Goal: Task Accomplishment & Management: Manage account settings

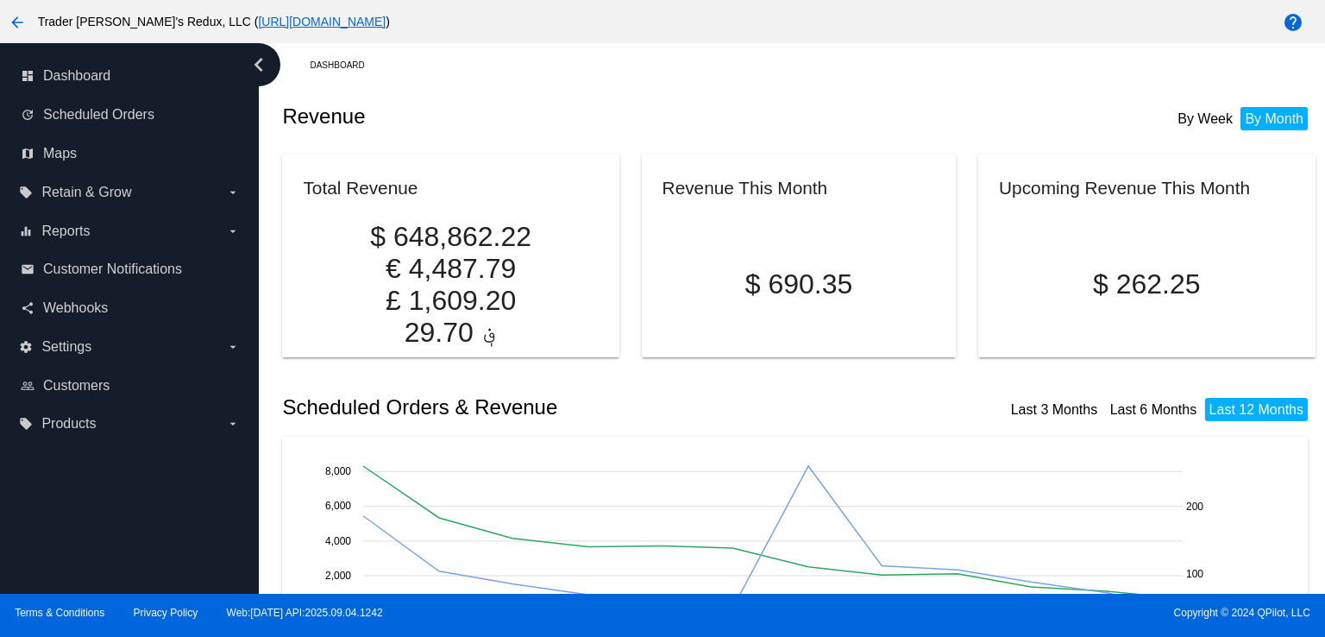
click at [536, 95] on div "Revenue By Week By Month" at bounding box center [798, 116] width 1033 height 59
click at [100, 227] on label "equalizer Reports arrow_drop_down" at bounding box center [129, 231] width 220 height 28
click at [0, 0] on input "equalizer Reports arrow_drop_down" at bounding box center [0, 0] width 0 height 0
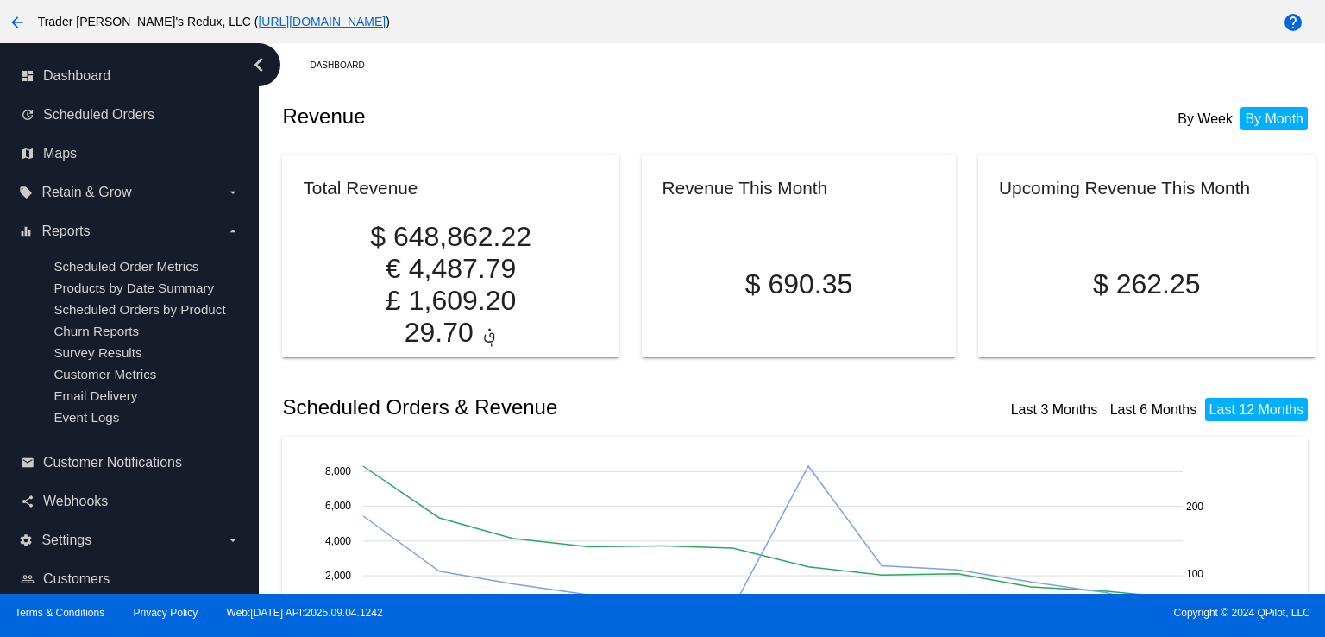
drag, startPoint x: 633, startPoint y: 113, endPoint x: 590, endPoint y: 135, distance: 48.6
click at [630, 118] on h2 "Revenue" at bounding box center [540, 116] width 517 height 24
click at [121, 125] on link "update Scheduled Orders" at bounding box center [130, 115] width 219 height 28
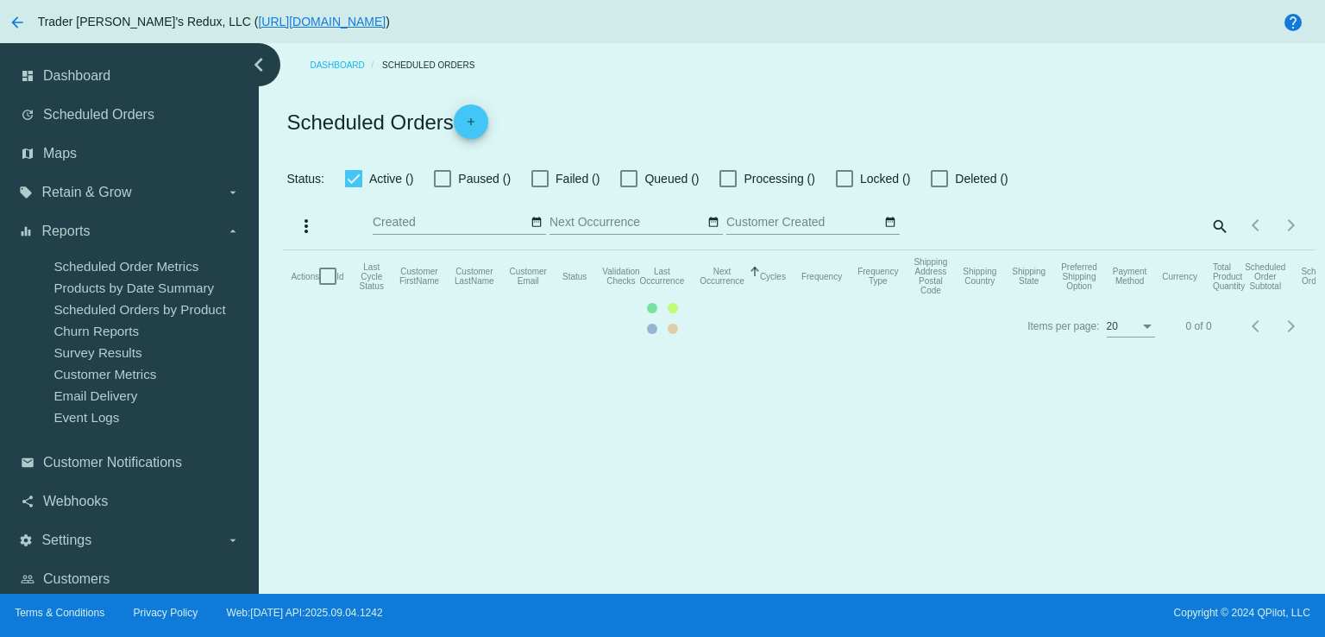
checkbox input "false"
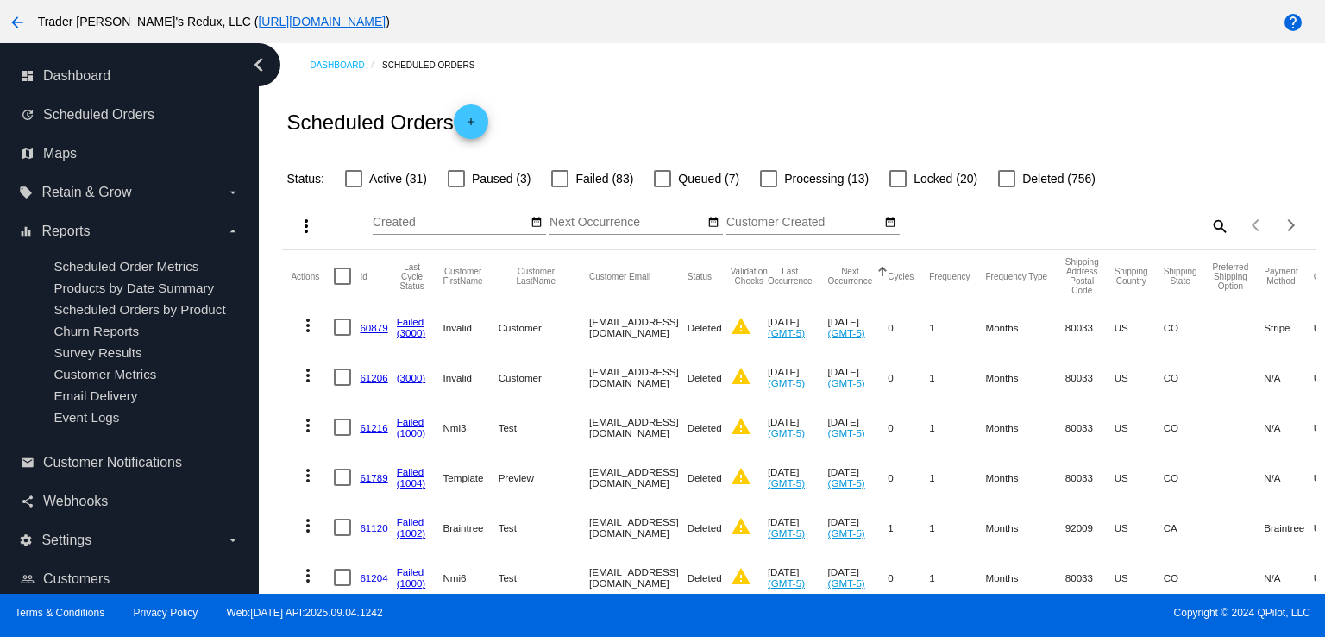
click at [629, 115] on div "Scheduled Orders add" at bounding box center [798, 121] width 1033 height 69
click at [129, 89] on link "dashboard Dashboard" at bounding box center [130, 76] width 219 height 28
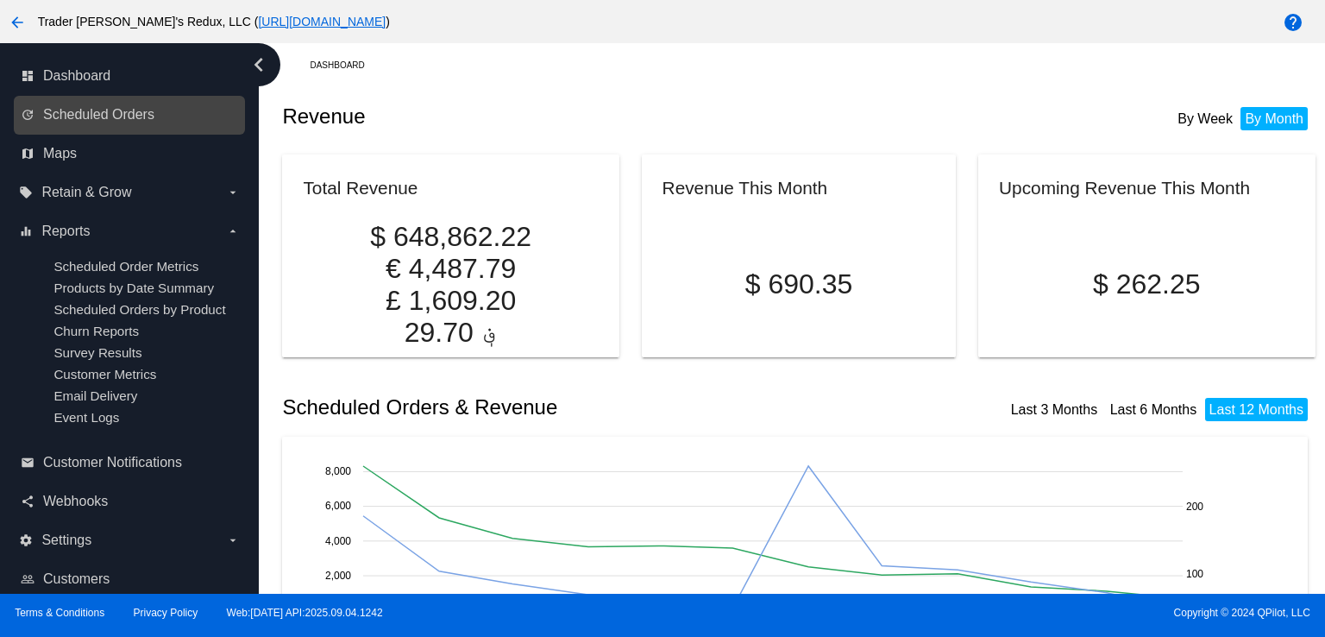
click at [100, 129] on div "update Scheduled Orders" at bounding box center [129, 115] width 231 height 39
click at [56, 123] on link "update Scheduled Orders" at bounding box center [130, 115] width 219 height 28
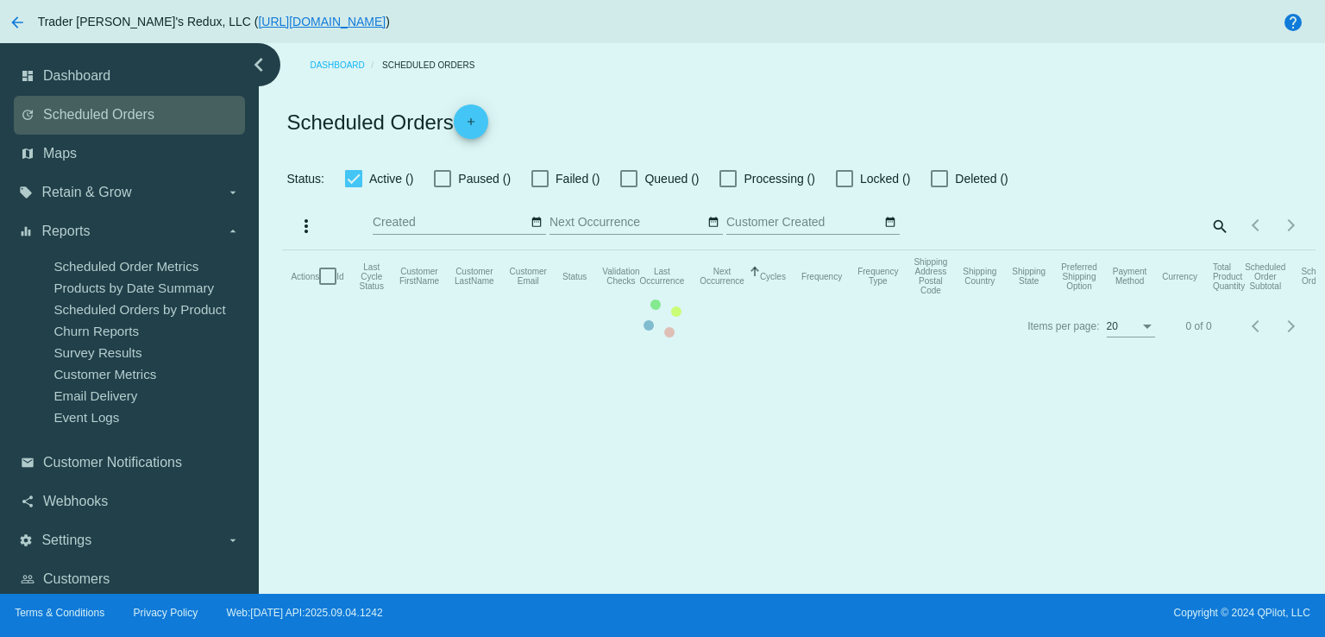
checkbox input "false"
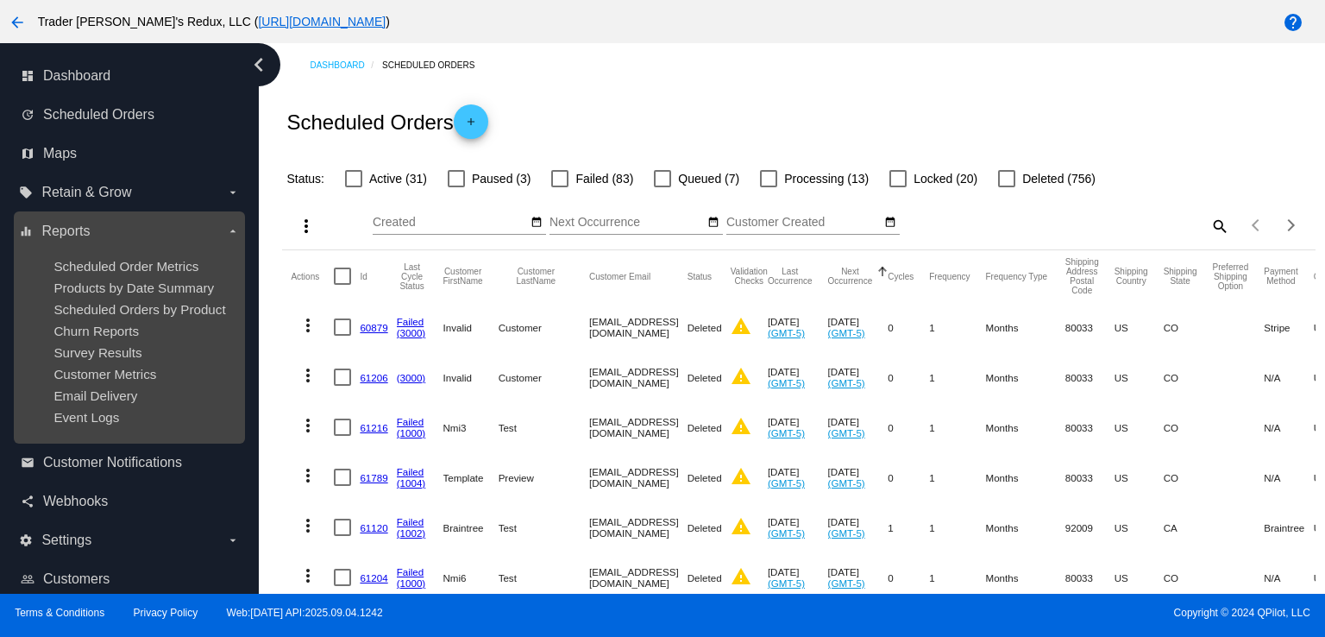
drag, startPoint x: 139, startPoint y: 368, endPoint x: 206, endPoint y: 381, distance: 68.7
click at [139, 367] on ul "Scheduled Order Metrics Products by Date Summary Scheduled Orders by Product Ch…" at bounding box center [129, 341] width 220 height 193
click at [134, 311] on span "Scheduled Orders by Product" at bounding box center [139, 309] width 172 height 15
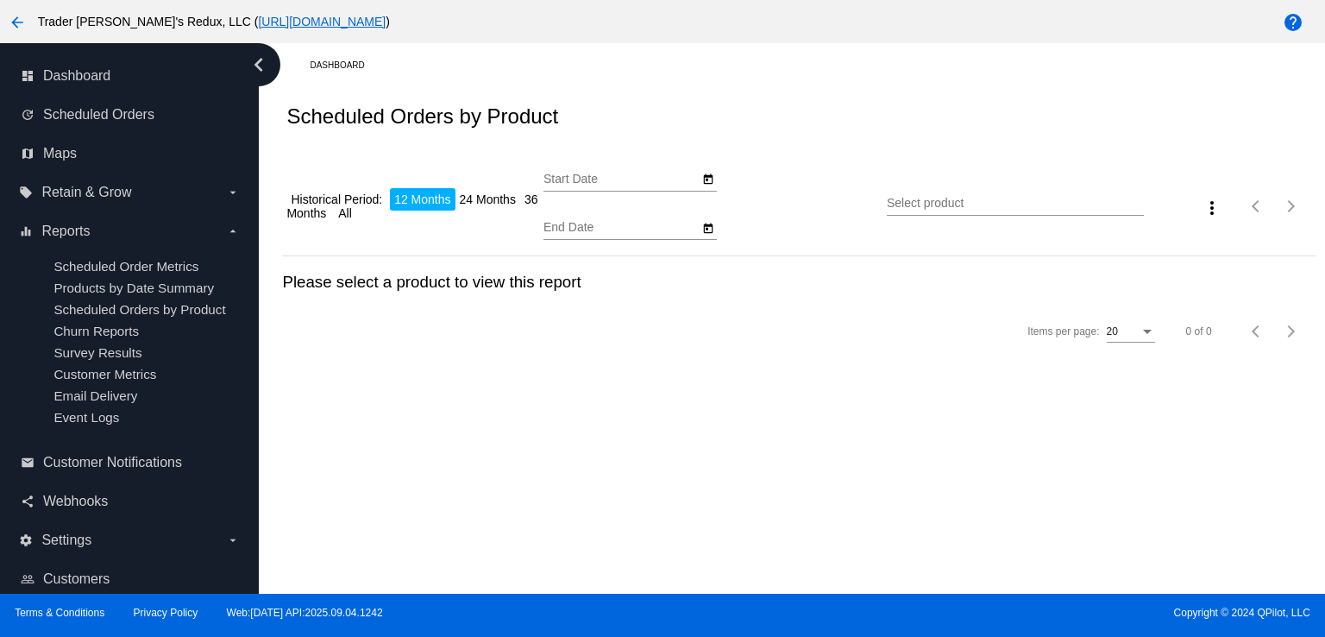
type input "[DATE]"
click at [557, 39] on div "arrow_back Trader [PERSON_NAME]'s Redux, LLC ( [URL][DOMAIN_NAME] ) help" at bounding box center [662, 21] width 1325 height 43
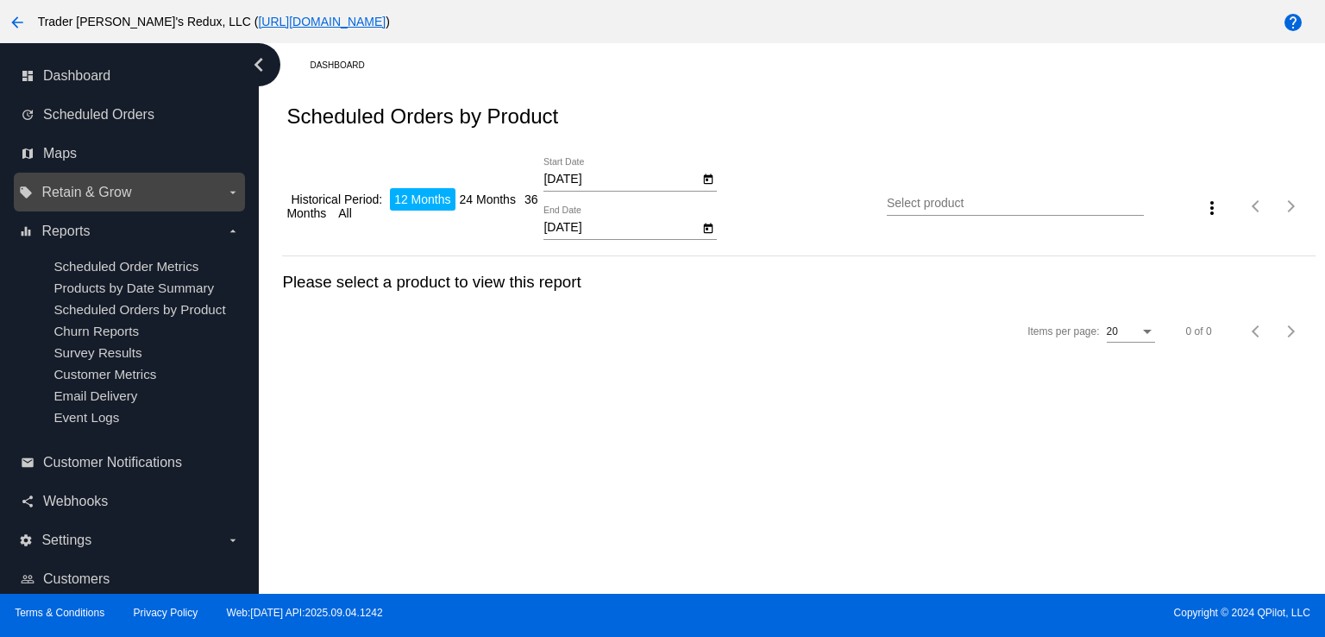
drag, startPoint x: 72, startPoint y: 178, endPoint x: 88, endPoint y: 191, distance: 20.2
click at [78, 182] on label "local_offer Retain & Grow arrow_drop_down" at bounding box center [129, 193] width 220 height 28
click at [0, 0] on input "local_offer Retain & Grow arrow_drop_down" at bounding box center [0, 0] width 0 height 0
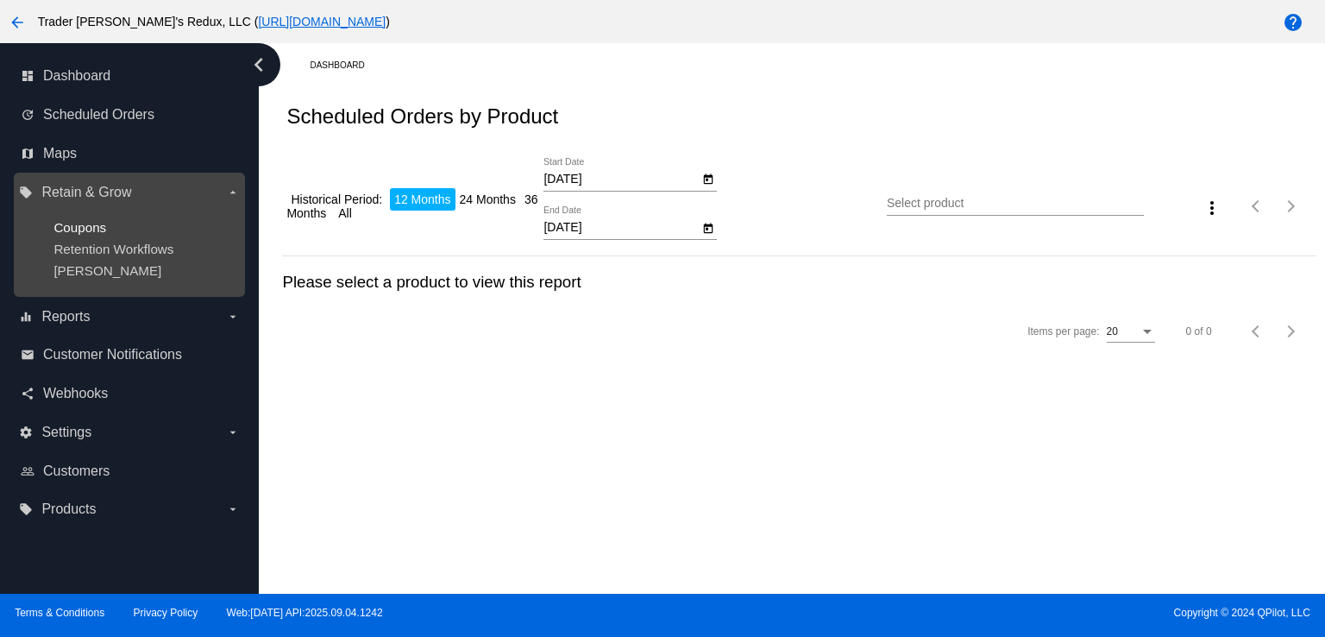
click at [96, 229] on span "Coupons" at bounding box center [79, 227] width 53 height 15
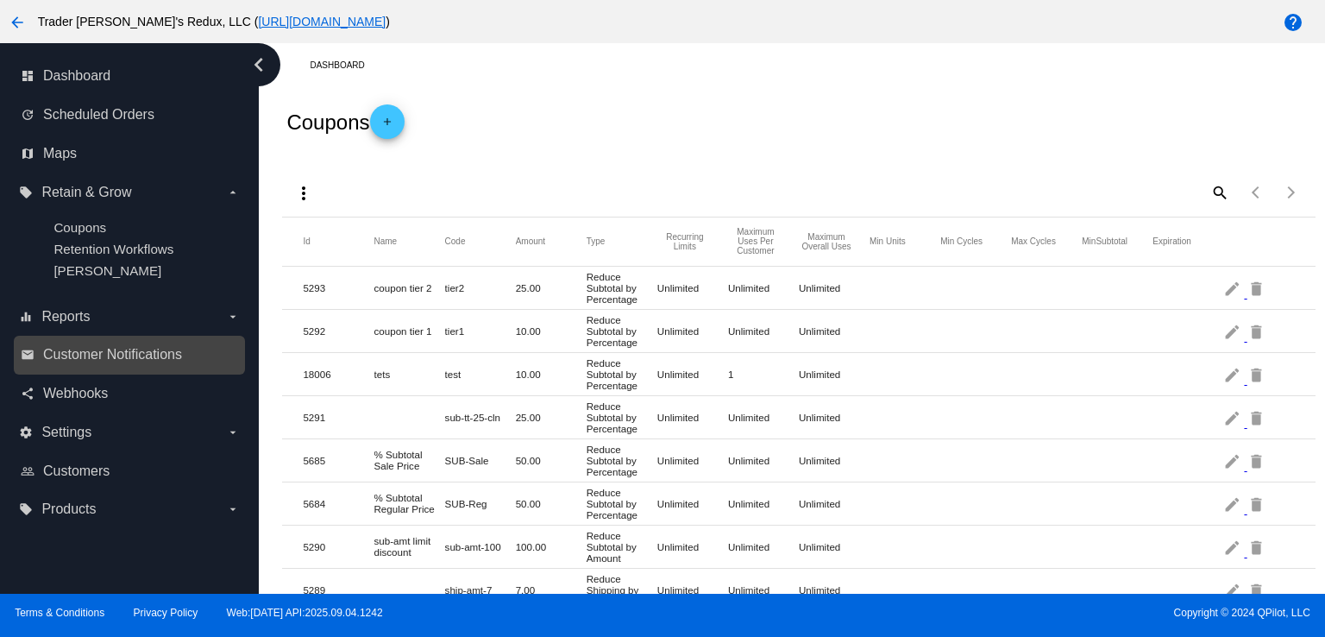
click at [142, 346] on link "email Customer Notifications" at bounding box center [130, 355] width 219 height 28
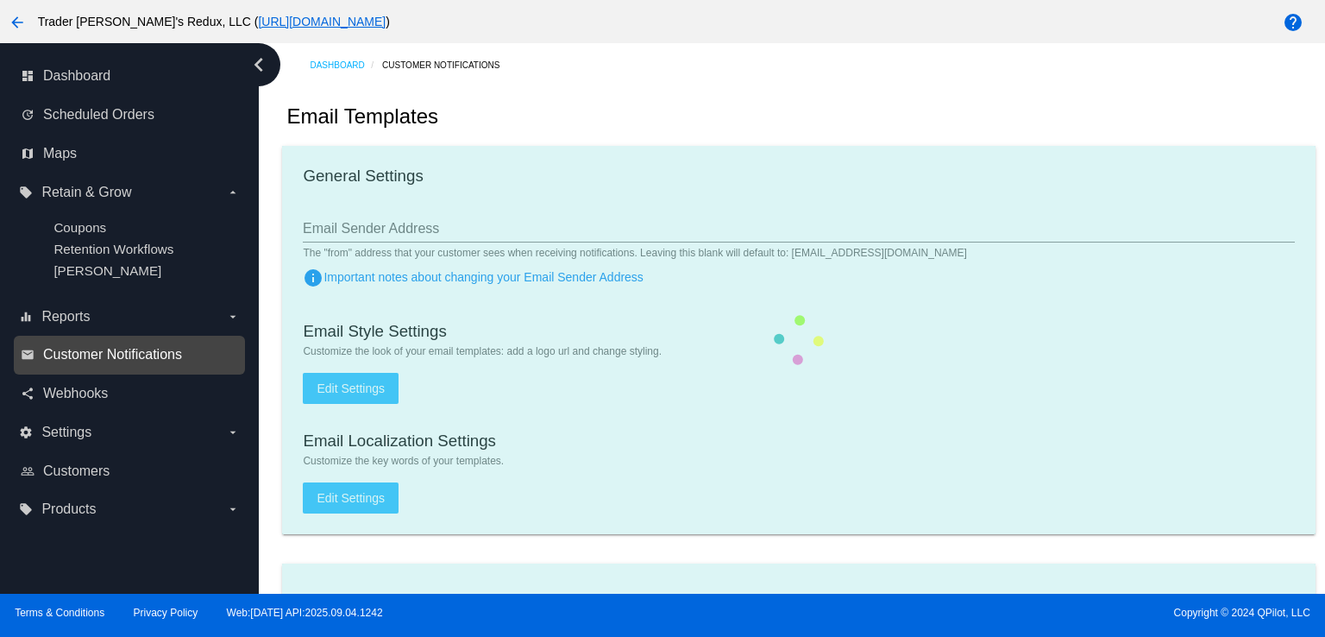
click at [139, 356] on span "Customer Notifications" at bounding box center [112, 355] width 139 height 16
checkbox input "true"
type input "1"
checkbox input "true"
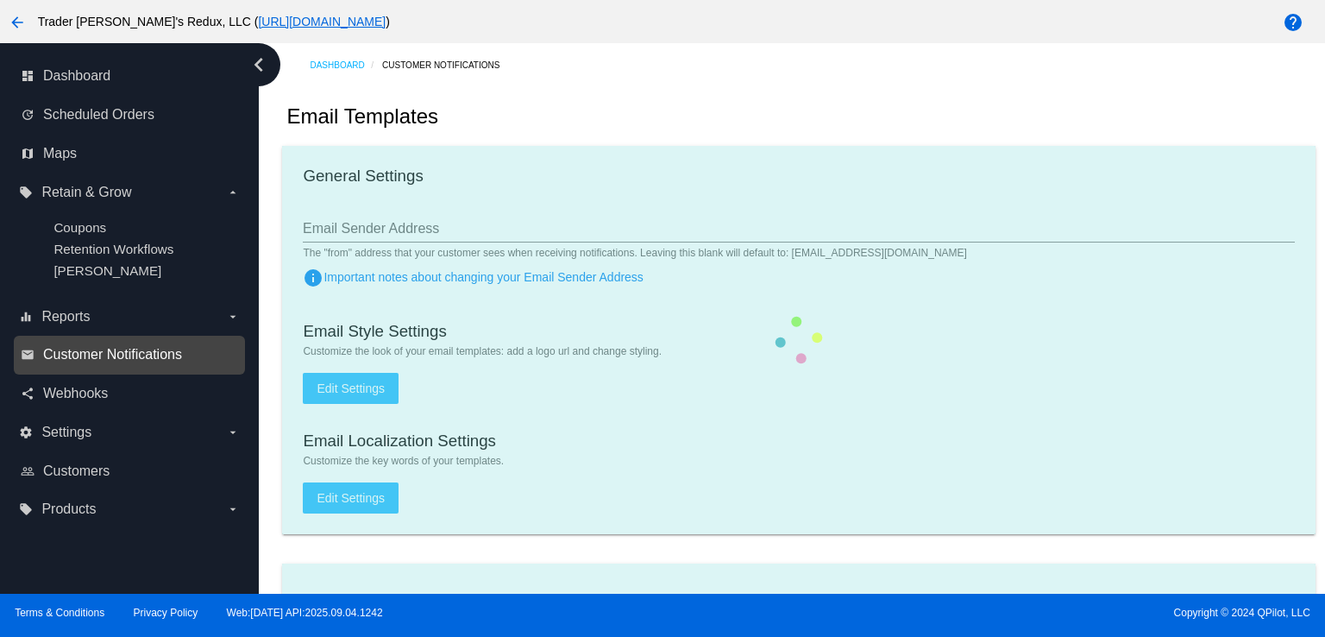
checkbox input "true"
type input "[EMAIL_ADDRESS][DOMAIN_NAME]"
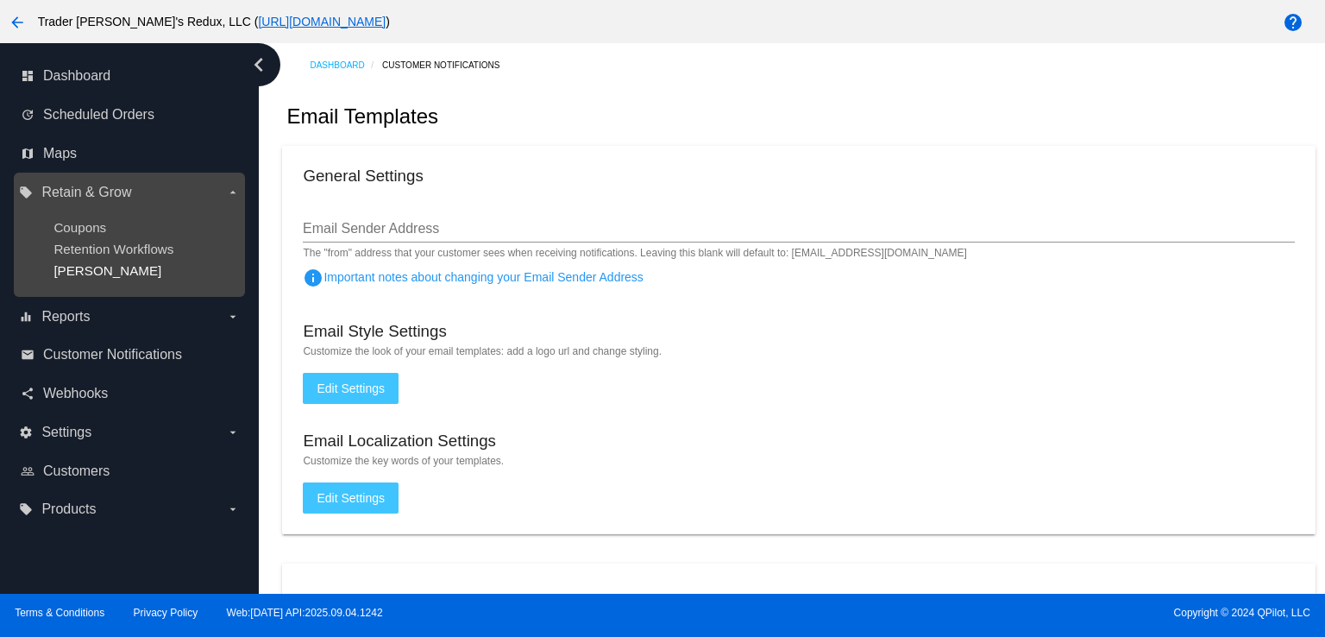
click at [98, 264] on span "[PERSON_NAME]" at bounding box center [107, 270] width 108 height 15
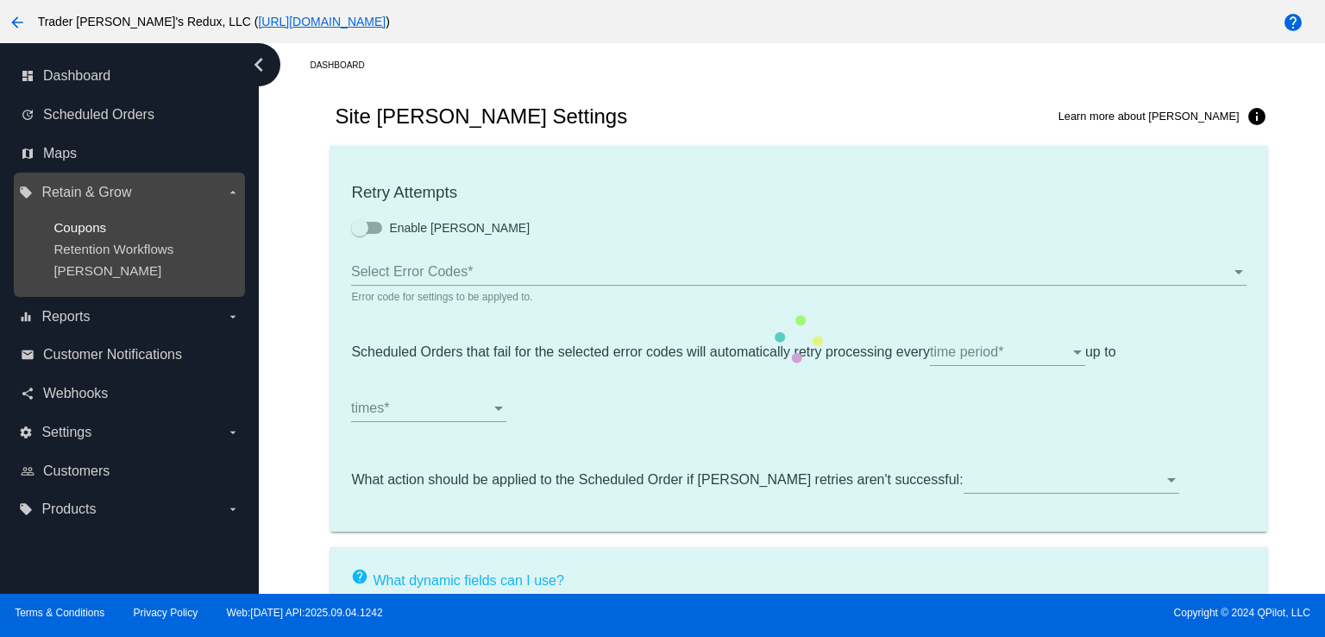
click at [93, 233] on span "Coupons" at bounding box center [79, 227] width 53 height 15
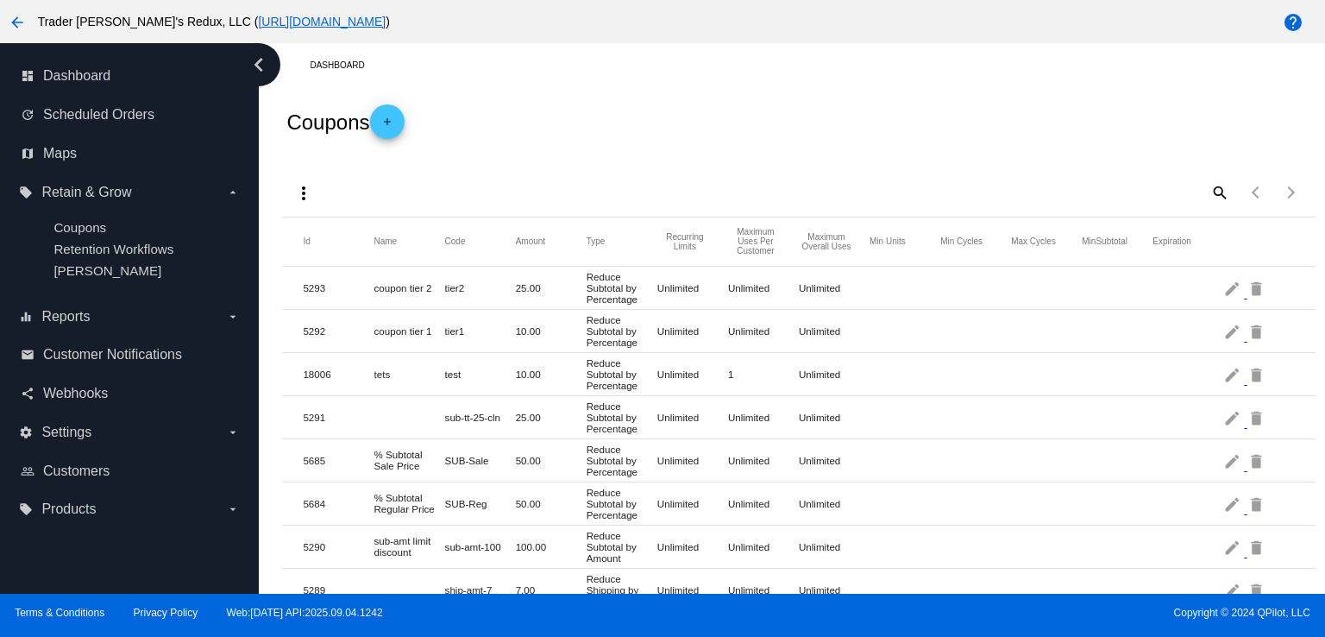
click at [587, 160] on div "more_vert search Items per page: 100 1 - 41 of 41" at bounding box center [798, 186] width 1033 height 60
click at [97, 78] on span "Dashboard" at bounding box center [76, 76] width 67 height 16
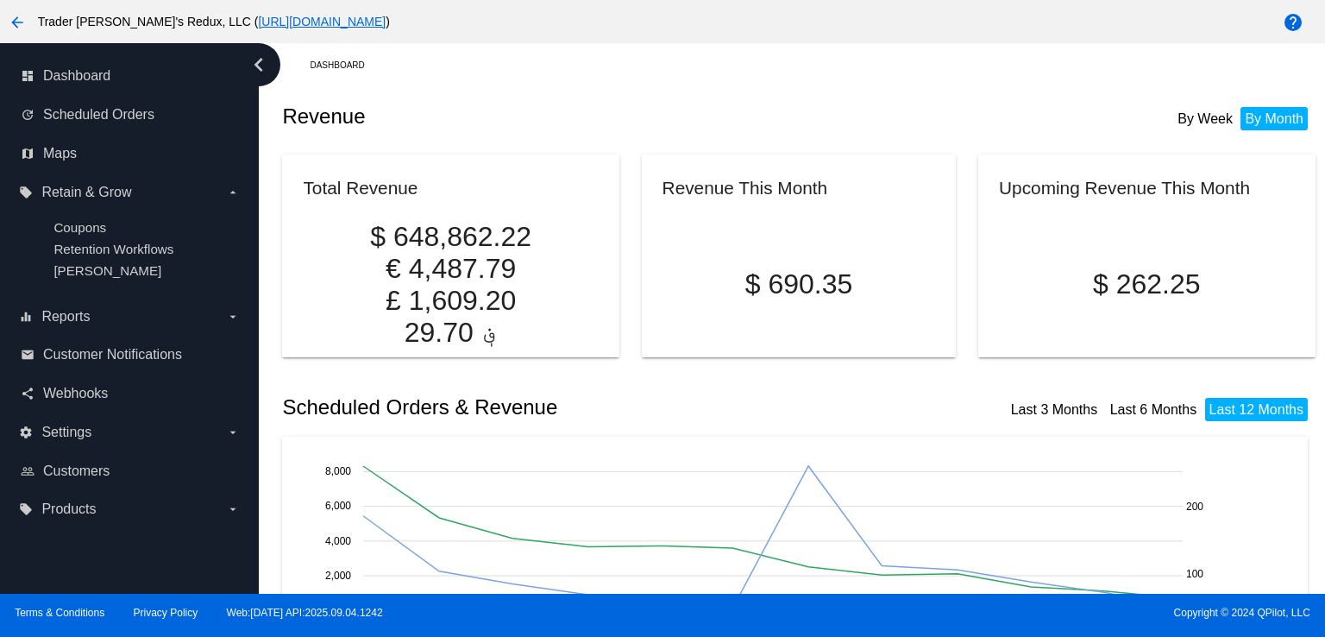
click at [607, 169] on mat-card "Total Revenue $ 648,862.22 € 4,487.79 £ 1,609.20 ؋ 29.70" at bounding box center [450, 255] width 337 height 203
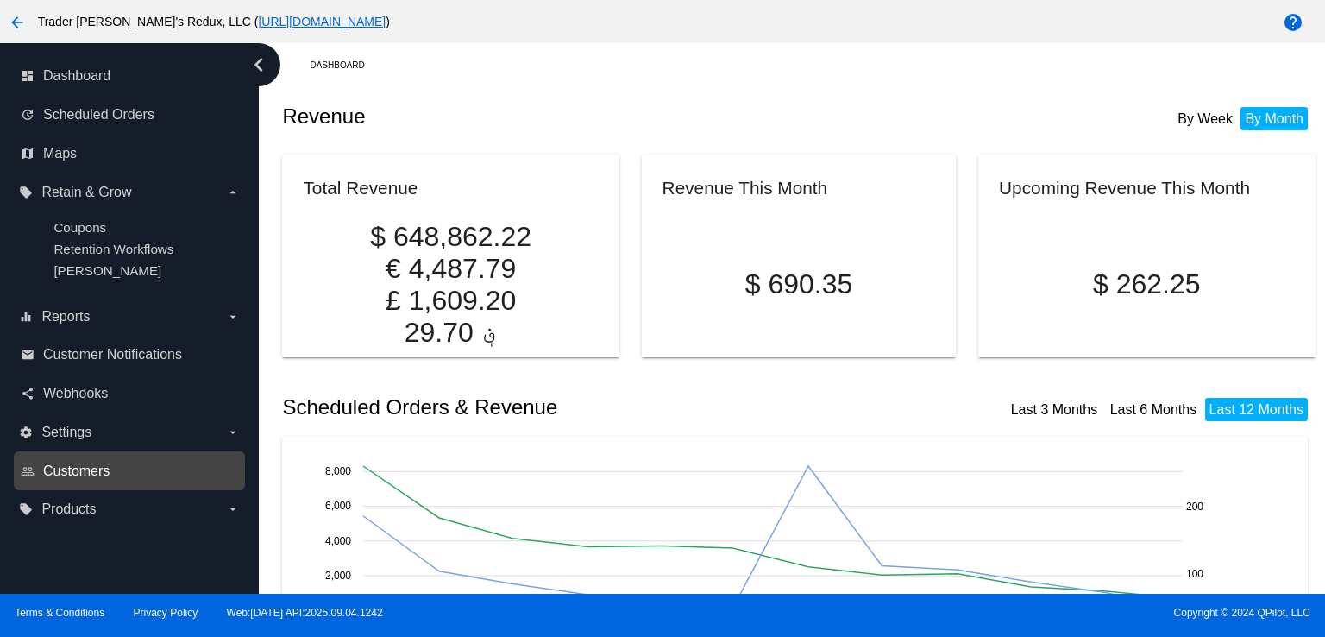
click at [68, 468] on span "Customers" at bounding box center [76, 471] width 66 height 16
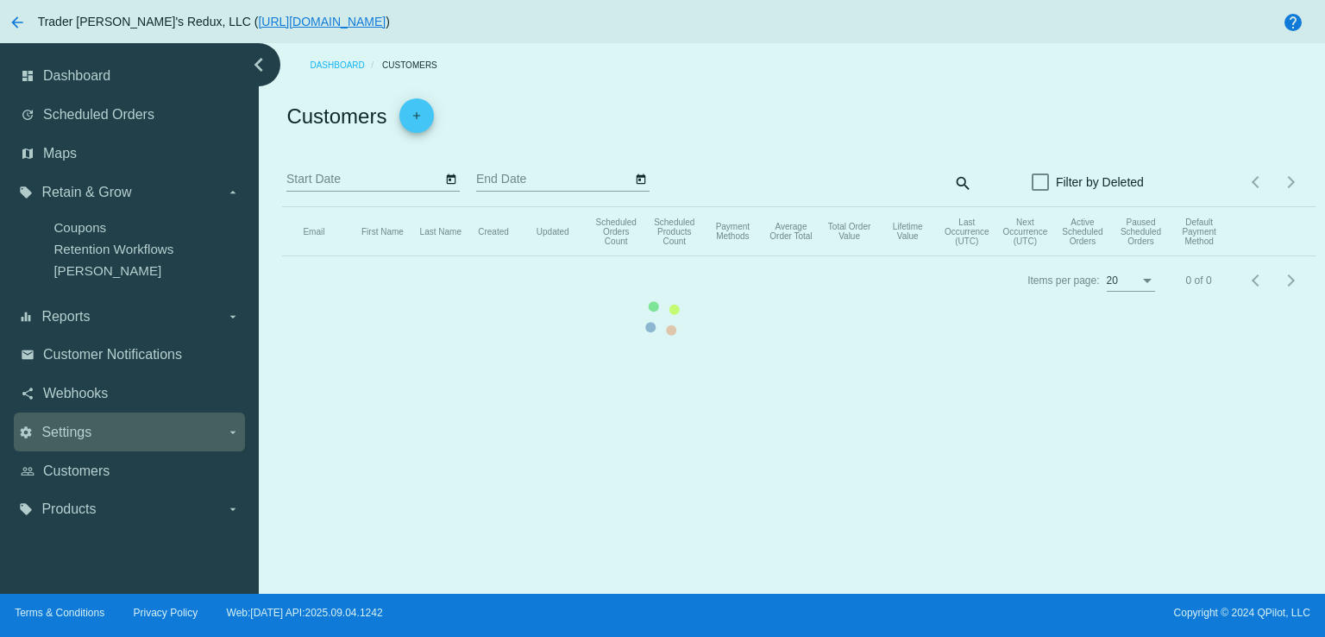
click at [282, 256] on mat-table "Email First Name Last Name Created Updated Scheduled Orders Count Scheduled Pro…" at bounding box center [798, 231] width 1033 height 49
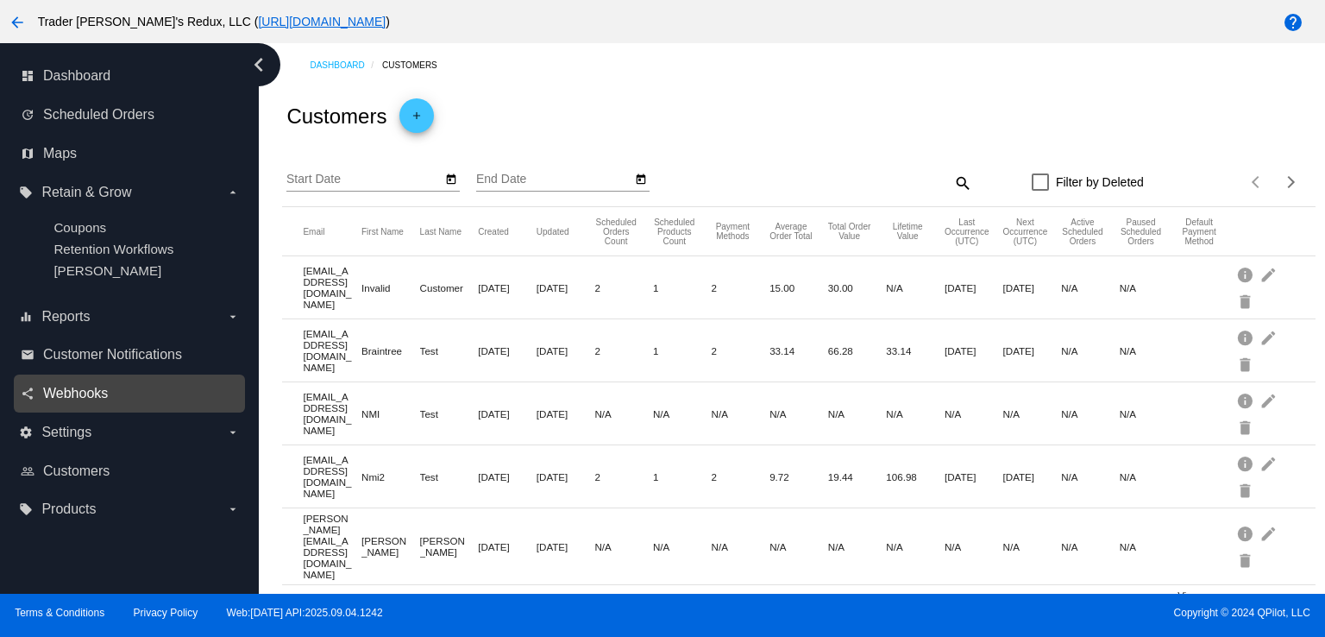
click at [85, 401] on span "Webhooks" at bounding box center [75, 394] width 65 height 16
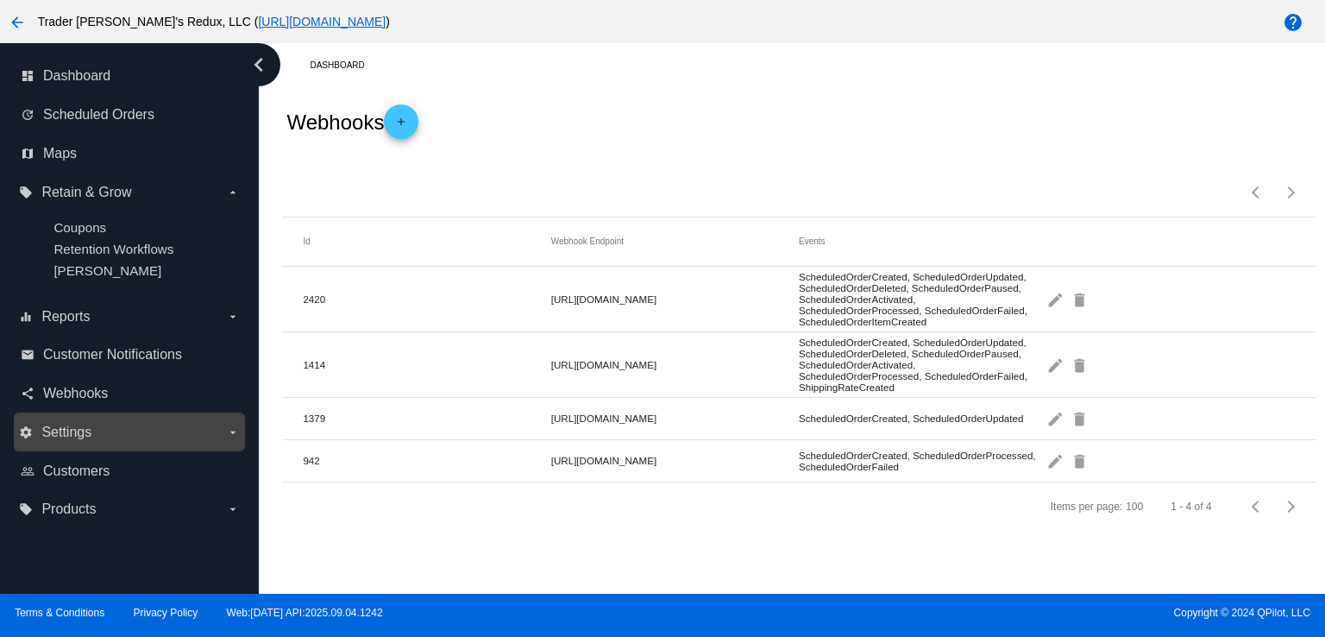
click at [79, 443] on label "settings Settings arrow_drop_down" at bounding box center [129, 433] width 220 height 28
click at [0, 0] on input "settings Settings arrow_drop_down" at bounding box center [0, 0] width 0 height 0
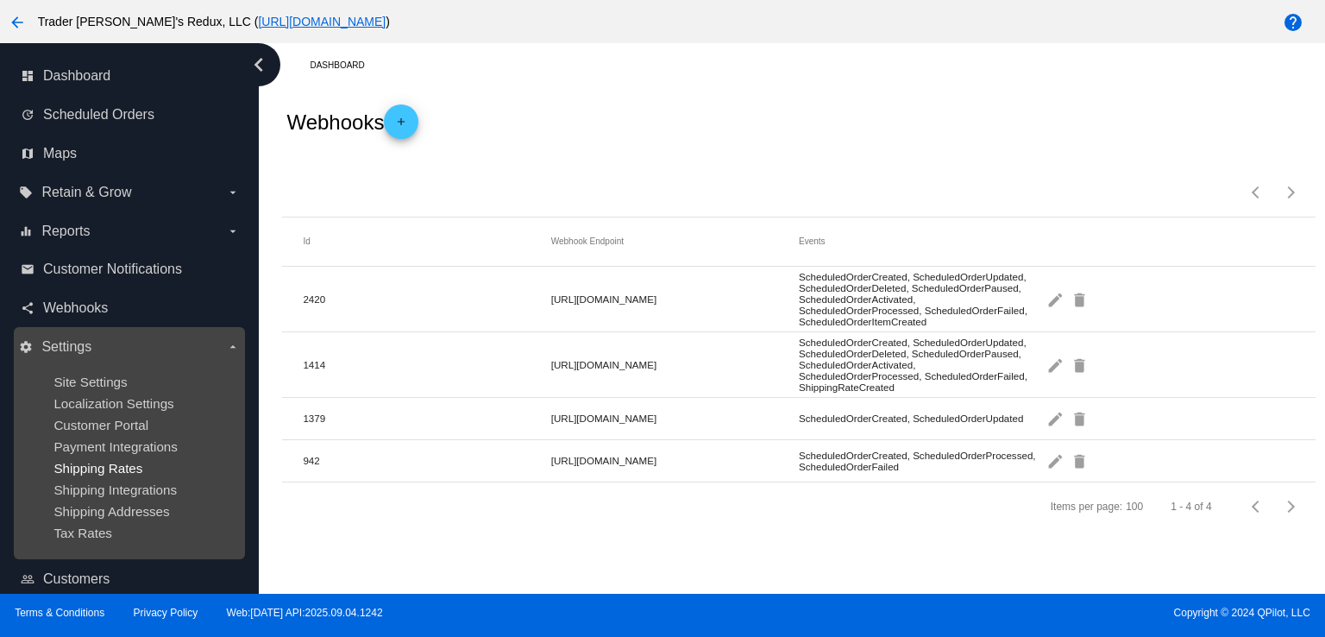
click at [82, 469] on span "Shipping Rates" at bounding box center [97, 468] width 89 height 15
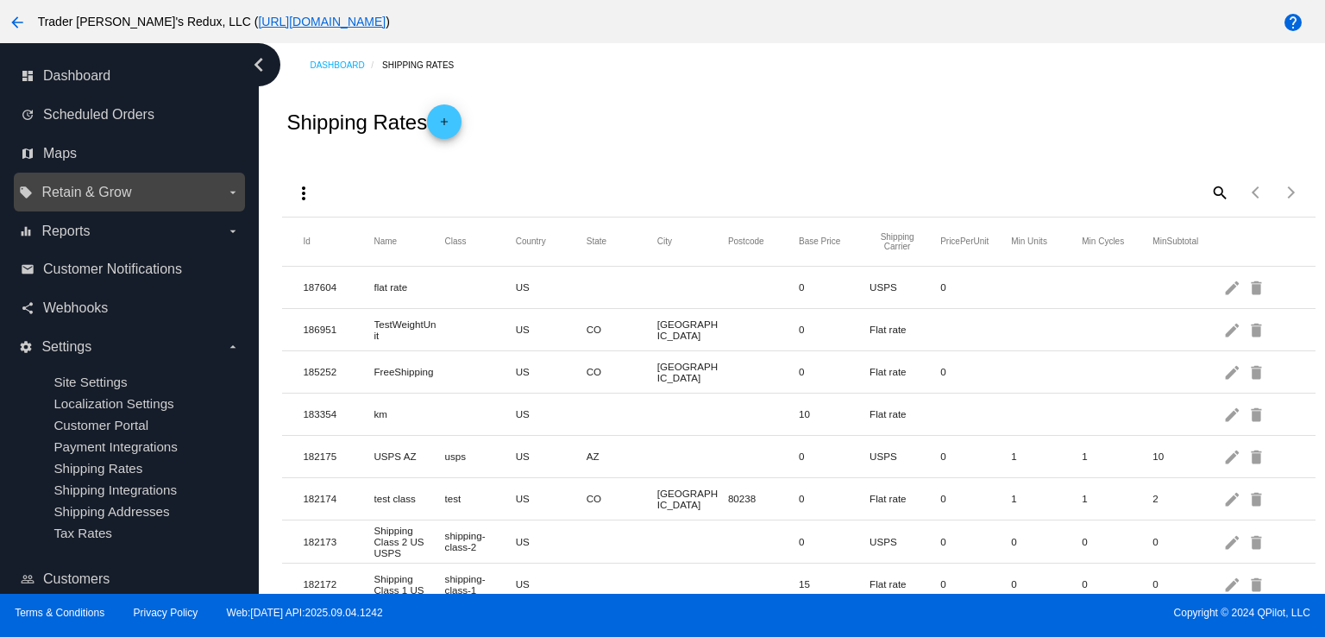
click at [110, 179] on label "local_offer Retain & Grow arrow_drop_down" at bounding box center [129, 193] width 220 height 28
click at [0, 0] on input "local_offer Retain & Grow arrow_drop_down" at bounding box center [0, 0] width 0 height 0
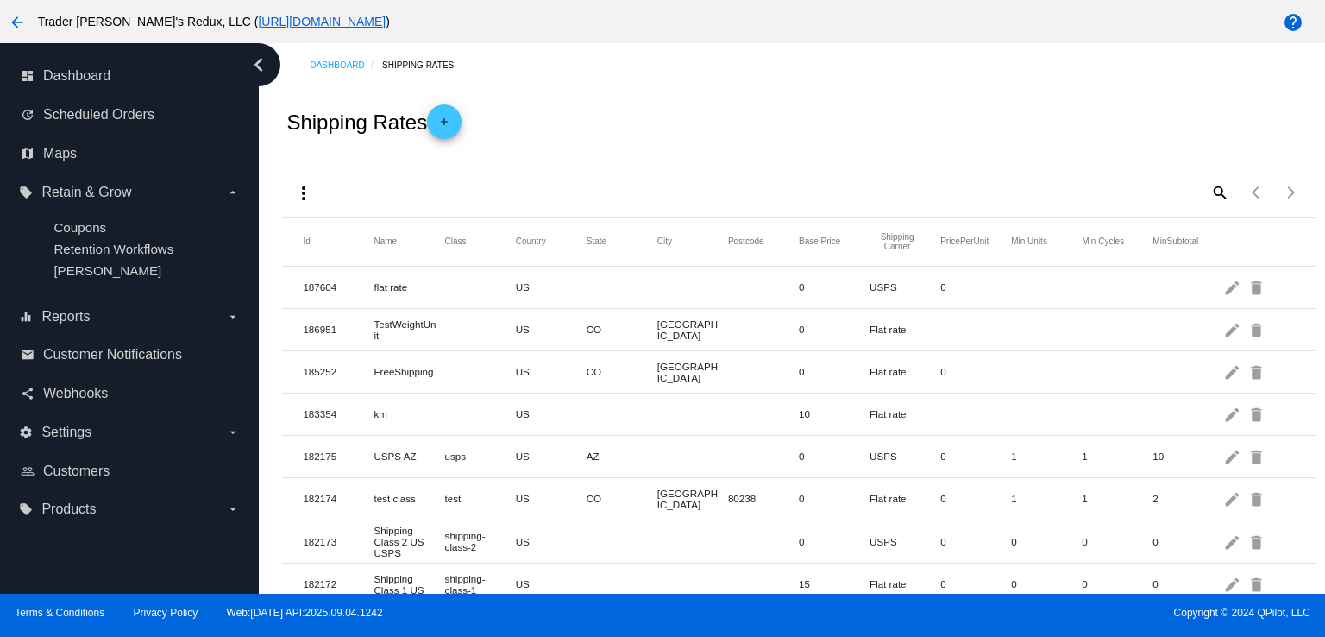
click at [495, 106] on div "Shipping Rates add" at bounding box center [798, 121] width 1033 height 69
click at [100, 81] on span "Dashboard" at bounding box center [76, 76] width 67 height 16
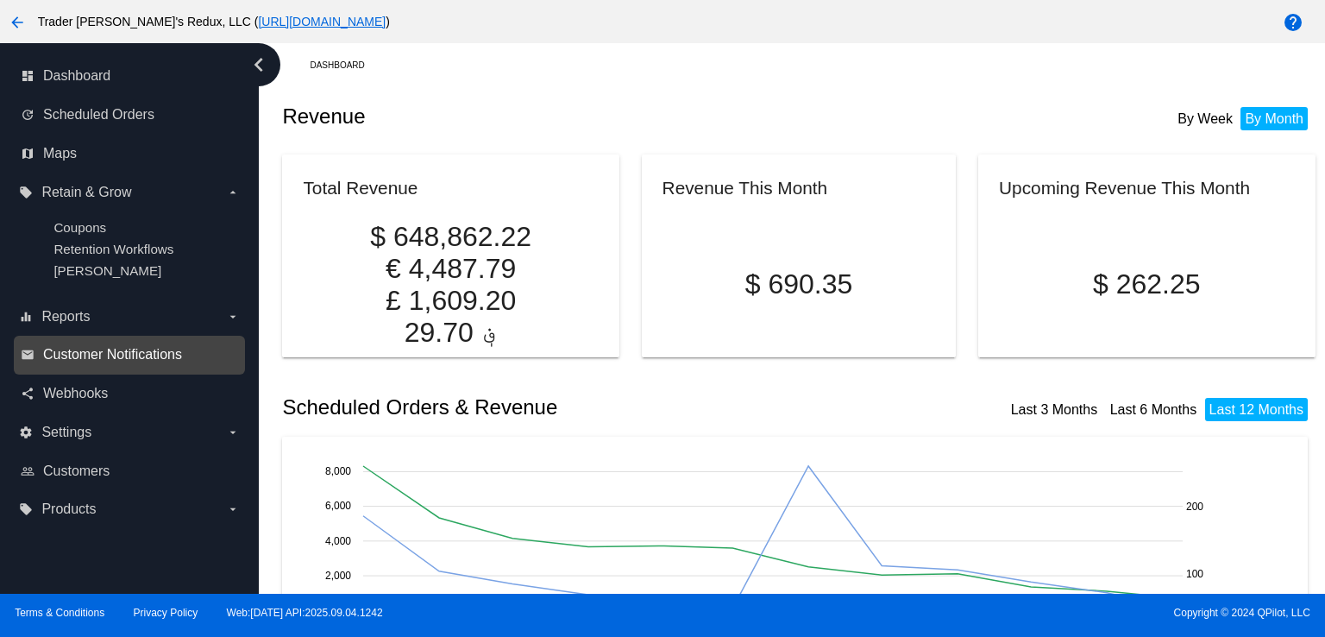
click at [115, 366] on link "email Customer Notifications" at bounding box center [130, 355] width 219 height 28
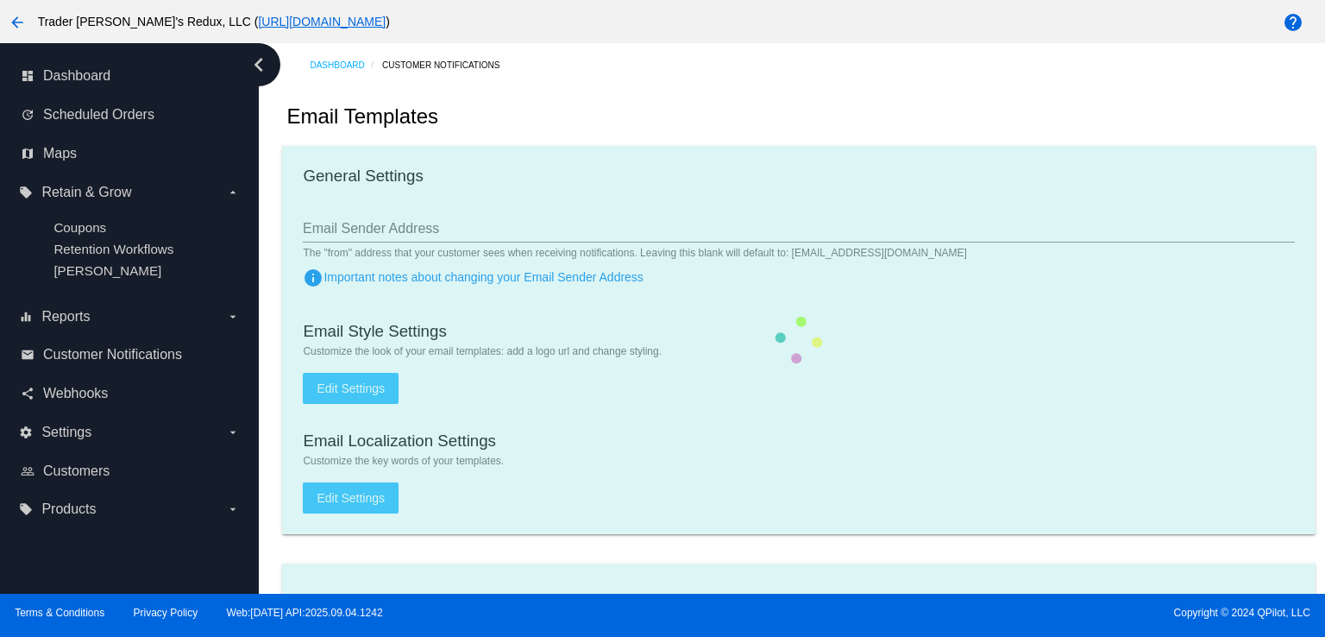
checkbox input "true"
type input "1"
checkbox input "true"
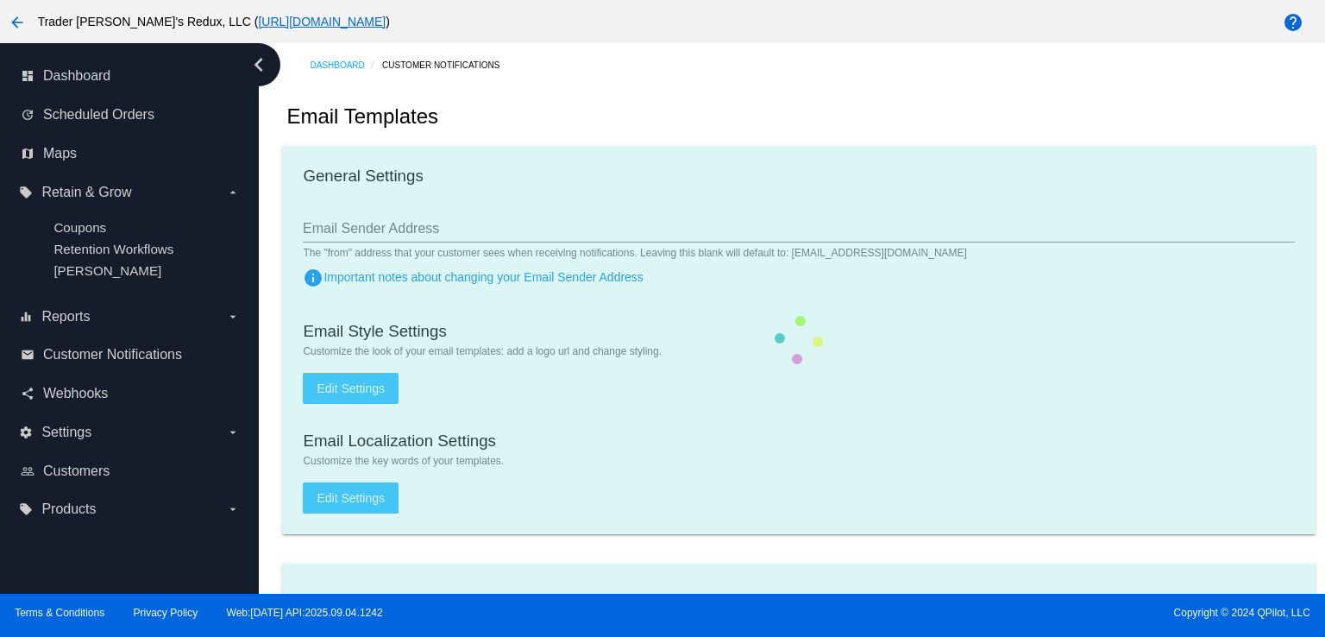
checkbox input "true"
type input "[EMAIL_ADDRESS][DOMAIN_NAME]"
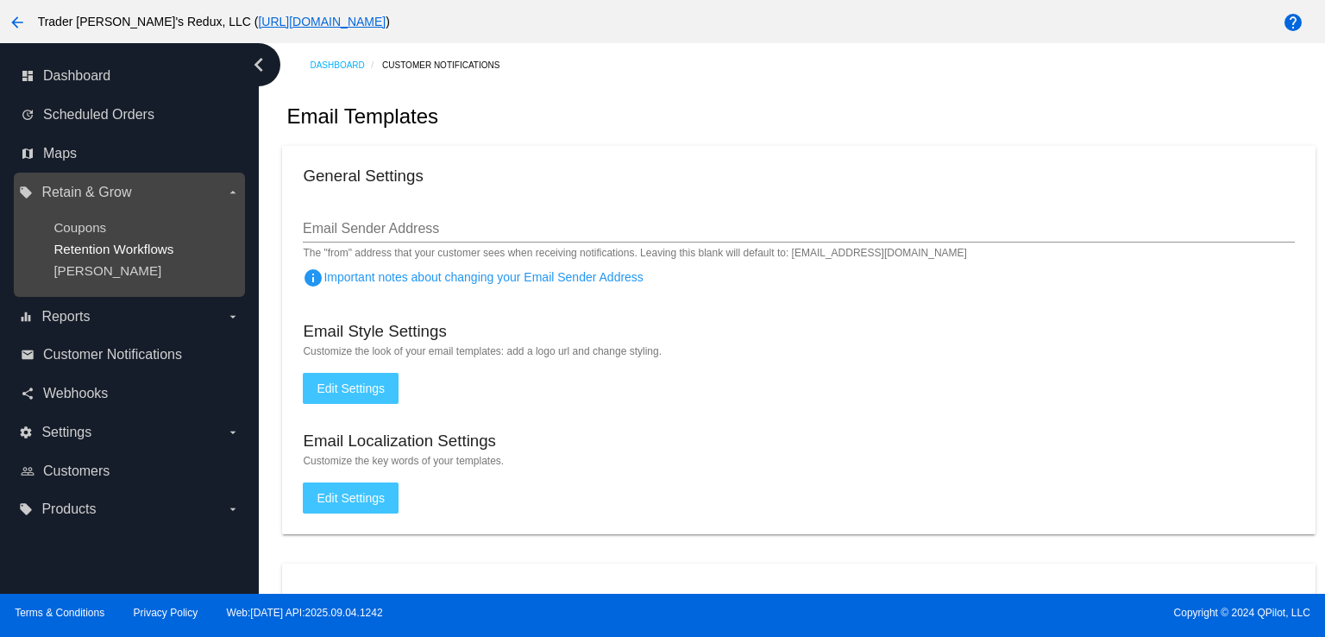
click at [87, 241] on ul "Coupons Retention Workflows [PERSON_NAME]" at bounding box center [129, 248] width 220 height 85
click at [81, 239] on ul "Coupons Retention Workflows [PERSON_NAME]" at bounding box center [129, 248] width 220 height 85
drag, startPoint x: 93, startPoint y: 198, endPoint x: 79, endPoint y: 217, distance: 23.5
click at [96, 198] on div "local_offer Retain & Grow arrow_drop_down Coupons Retention Workflows [PERSON_N…" at bounding box center [129, 235] width 220 height 113
click at [82, 244] on span "Retention Workflows" at bounding box center [113, 249] width 120 height 15
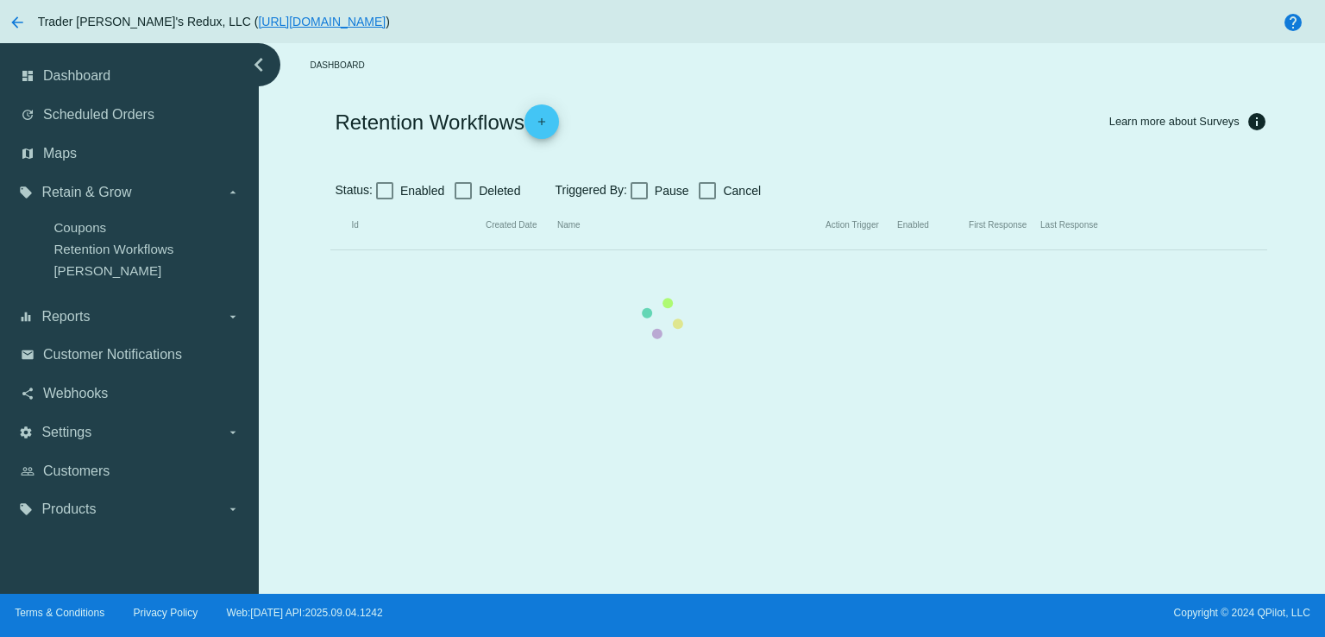
click at [727, 201] on mat-table "Id Created Date Name Action Trigger Enabled First Response Last Response" at bounding box center [798, 225] width 936 height 49
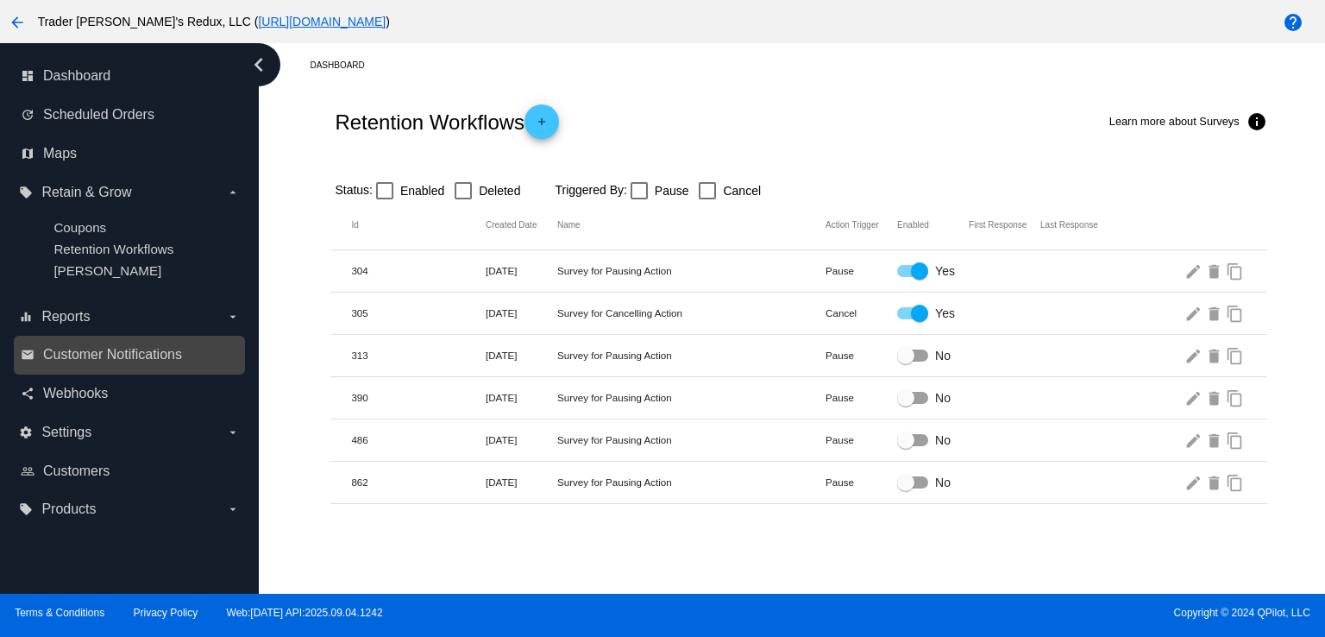
click at [117, 341] on div "email Customer Notifications" at bounding box center [129, 355] width 231 height 39
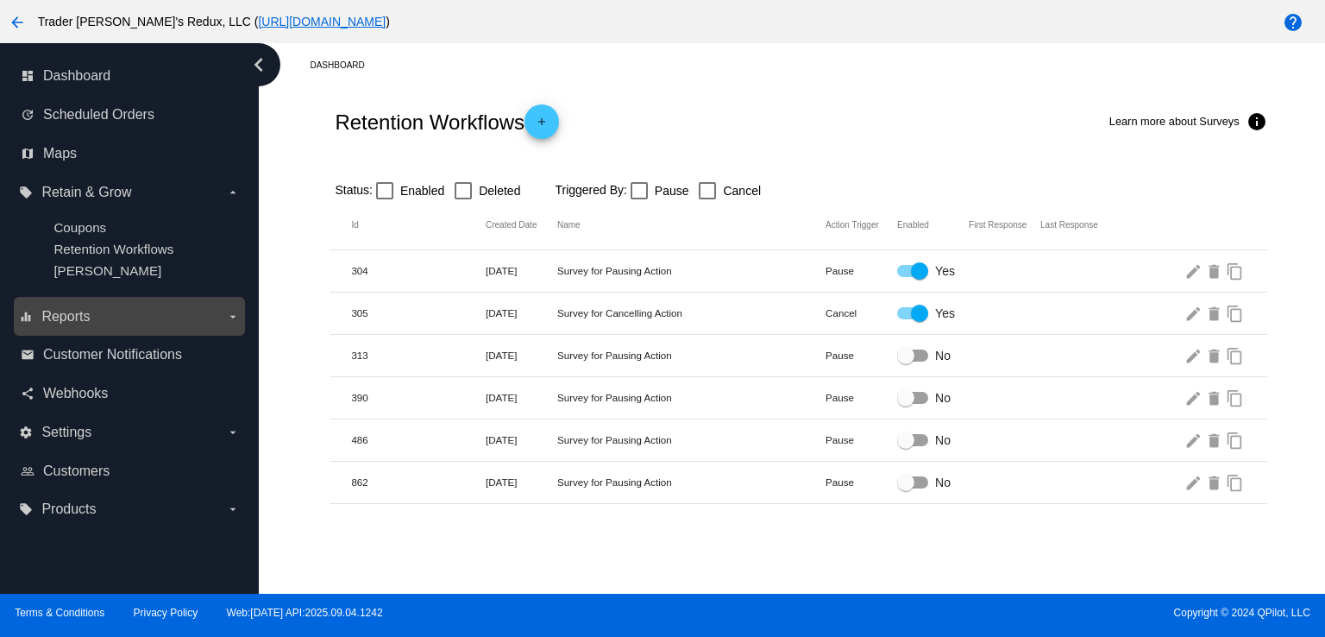
click at [117, 307] on label "equalizer Reports arrow_drop_down" at bounding box center [129, 317] width 220 height 28
click at [0, 0] on input "equalizer Reports arrow_drop_down" at bounding box center [0, 0] width 0 height 0
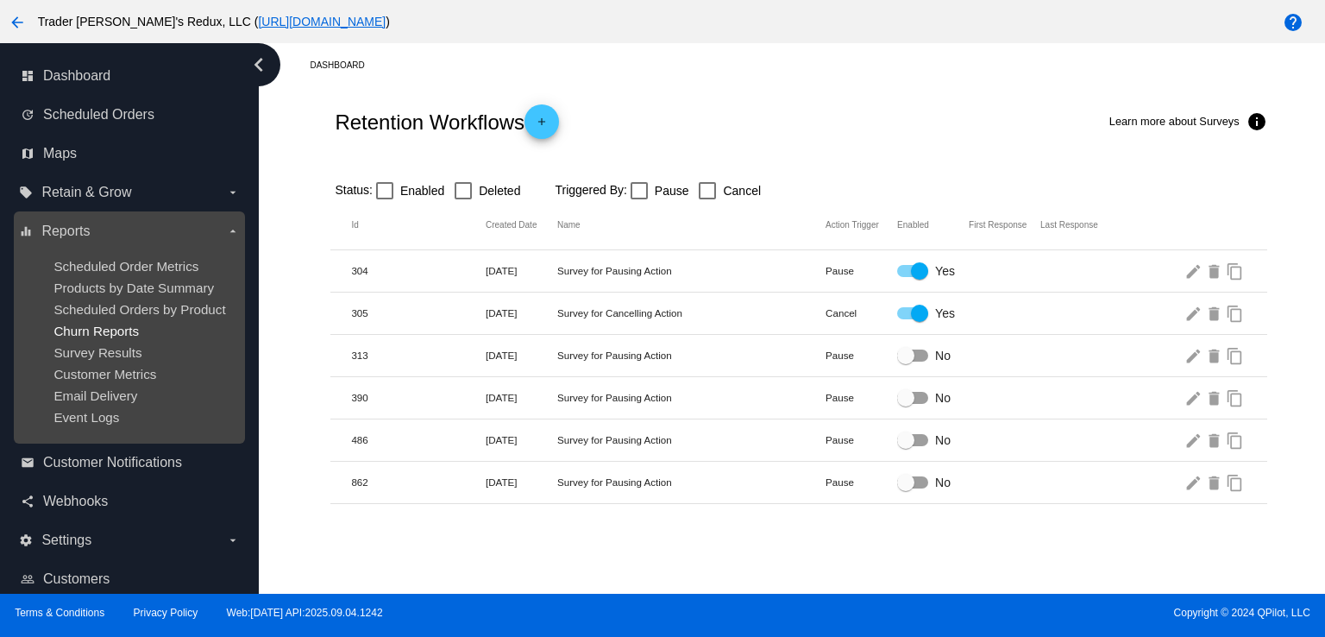
click at [64, 338] on span "Churn Reports" at bounding box center [95, 331] width 85 height 15
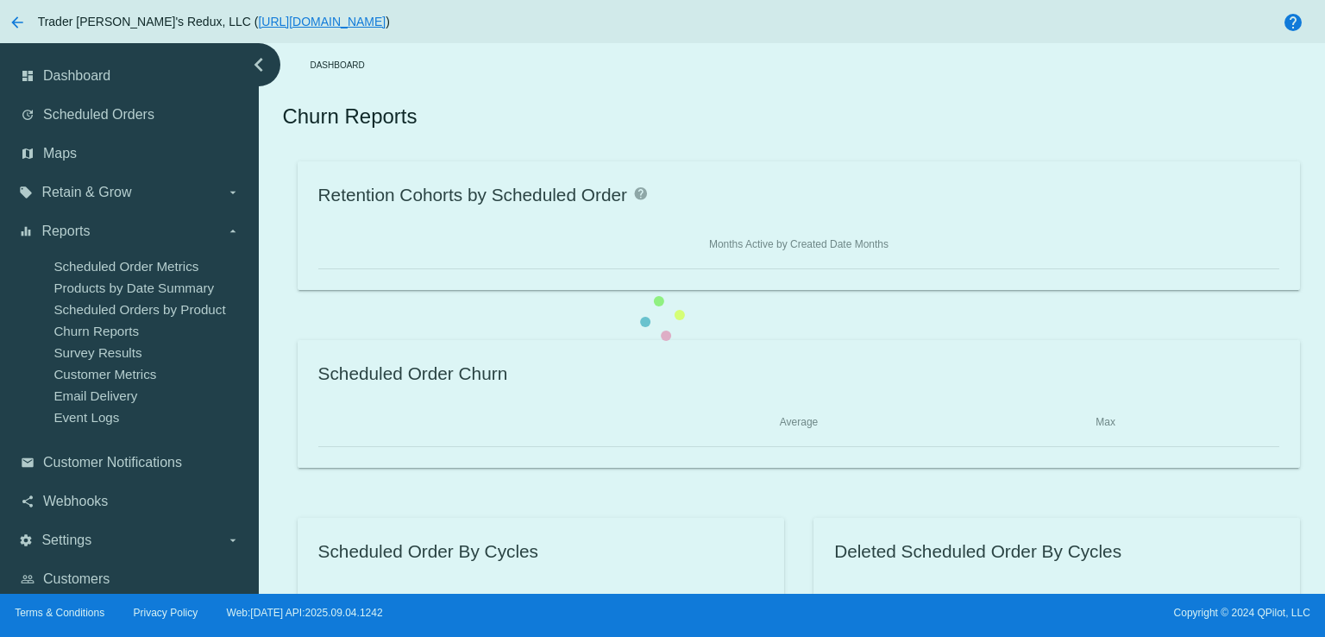
click at [282, 544] on div "Retention Cohorts by Scheduled Order help Months Active by Created Date Months …" at bounding box center [798, 403] width 1033 height 484
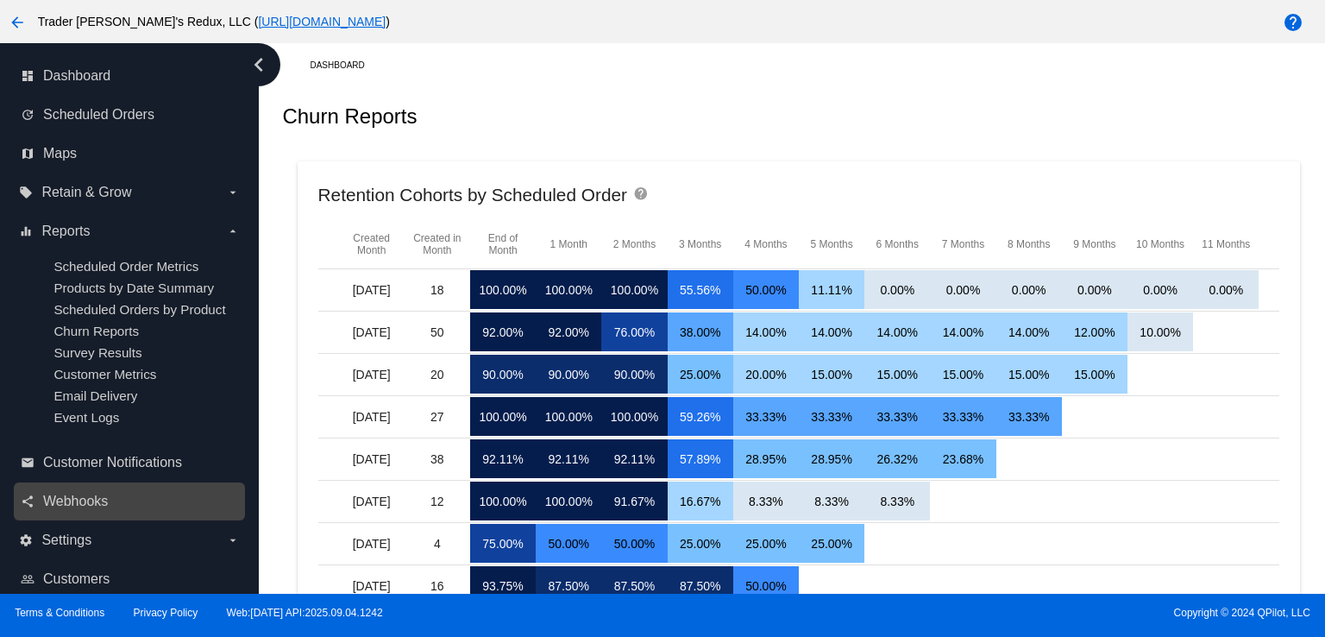
click at [66, 515] on link "share Webhooks" at bounding box center [130, 502] width 219 height 28
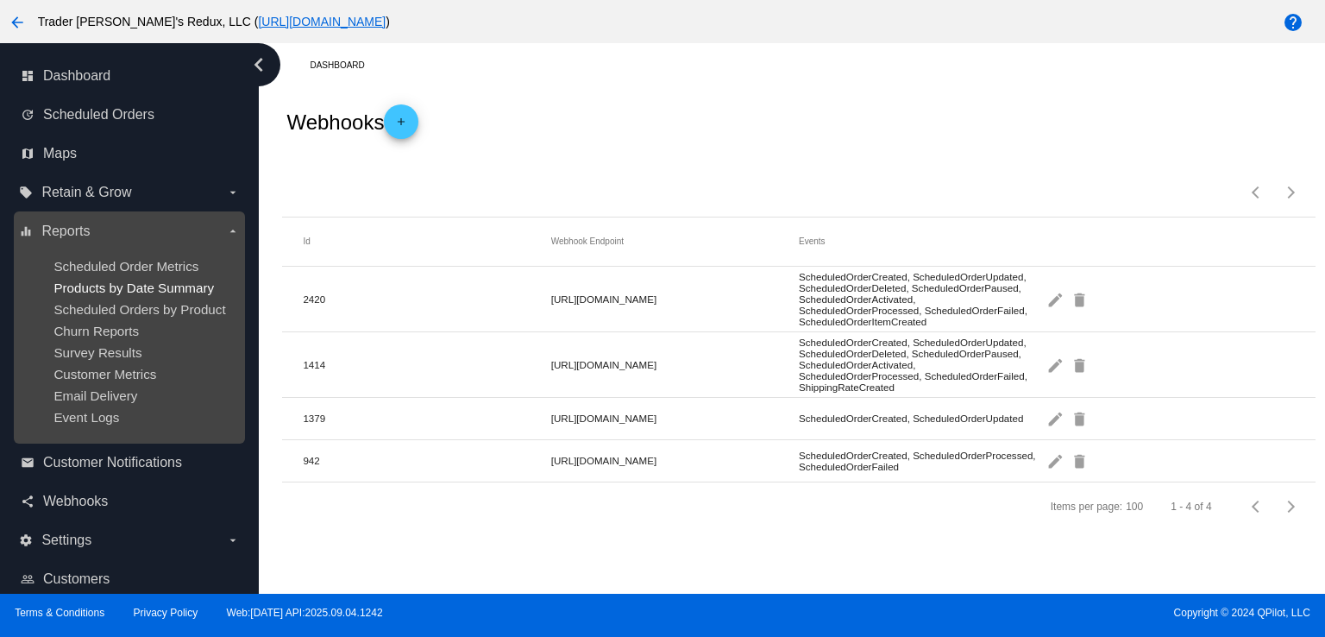
click at [104, 280] on span "Products by Date Summary" at bounding box center [133, 287] width 160 height 15
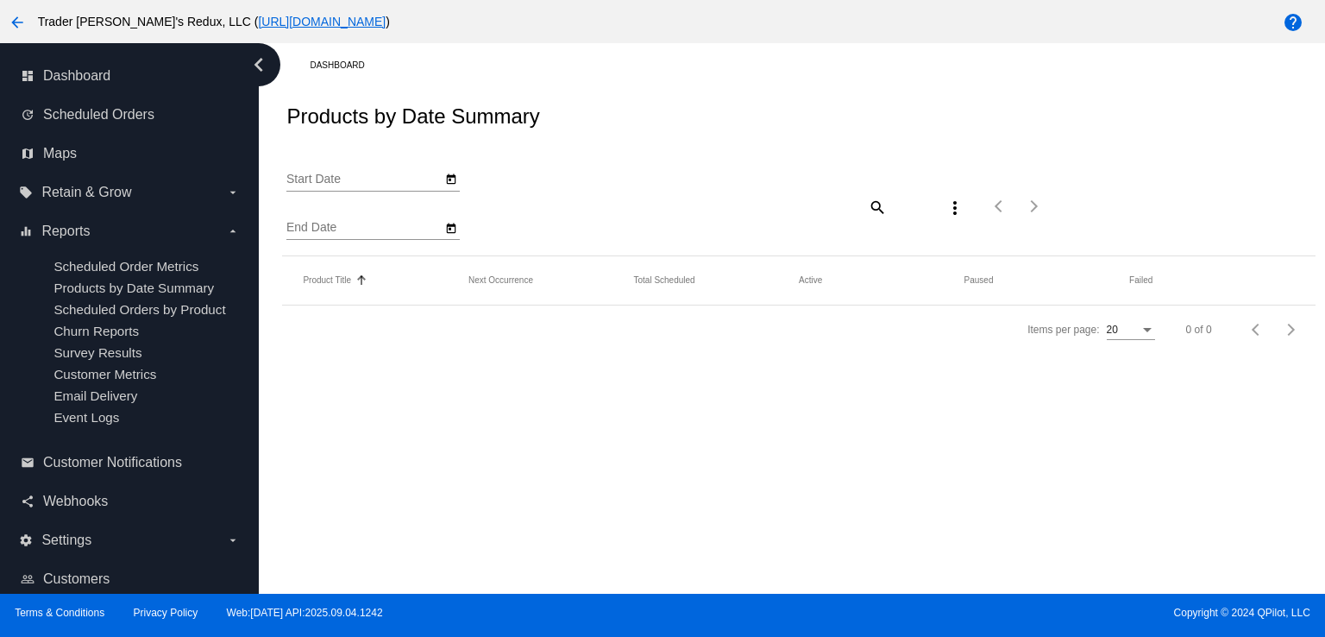
type input "[DATE]"
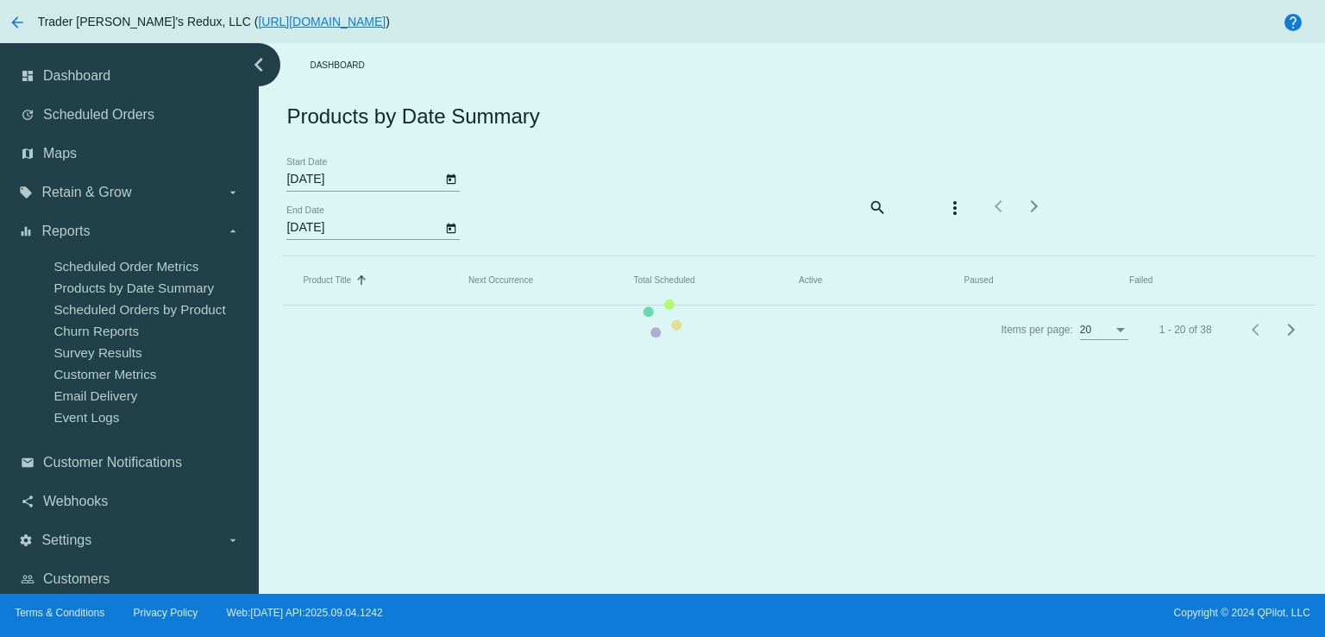
click at [614, 256] on mat-table "Product Title Sorted by Title ascending Next Occurrence Total Scheduled Active …" at bounding box center [798, 280] width 1033 height 49
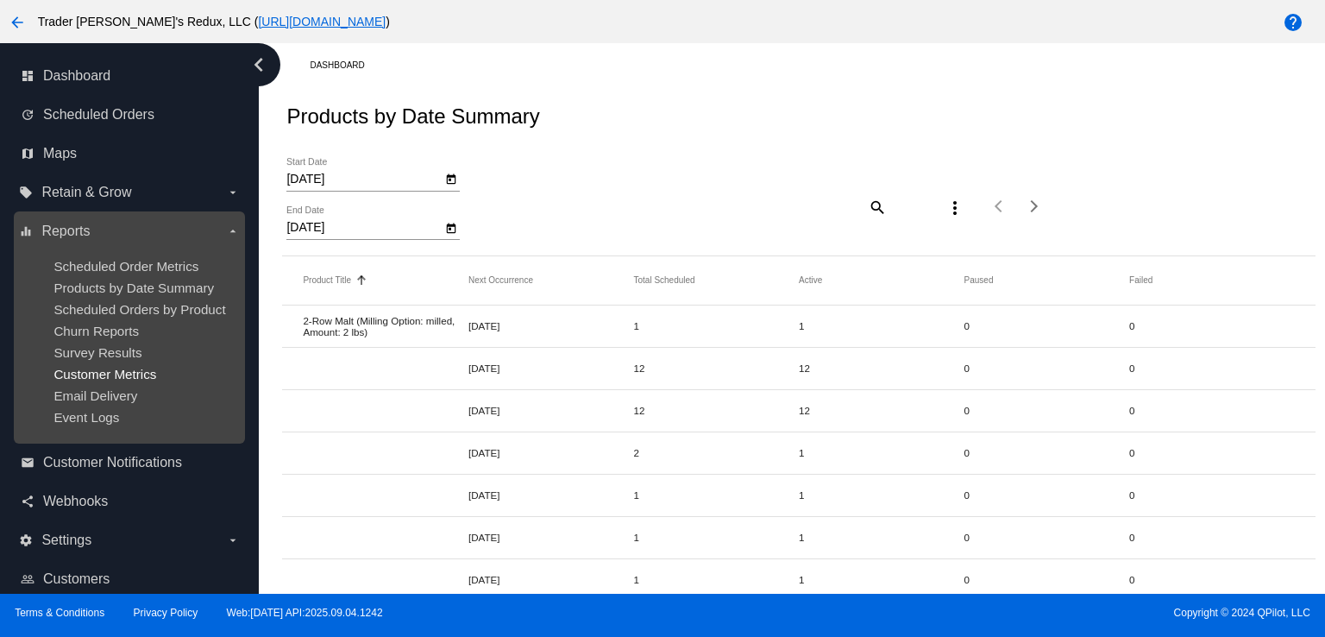
click at [104, 373] on span "Customer Metrics" at bounding box center [104, 374] width 103 height 15
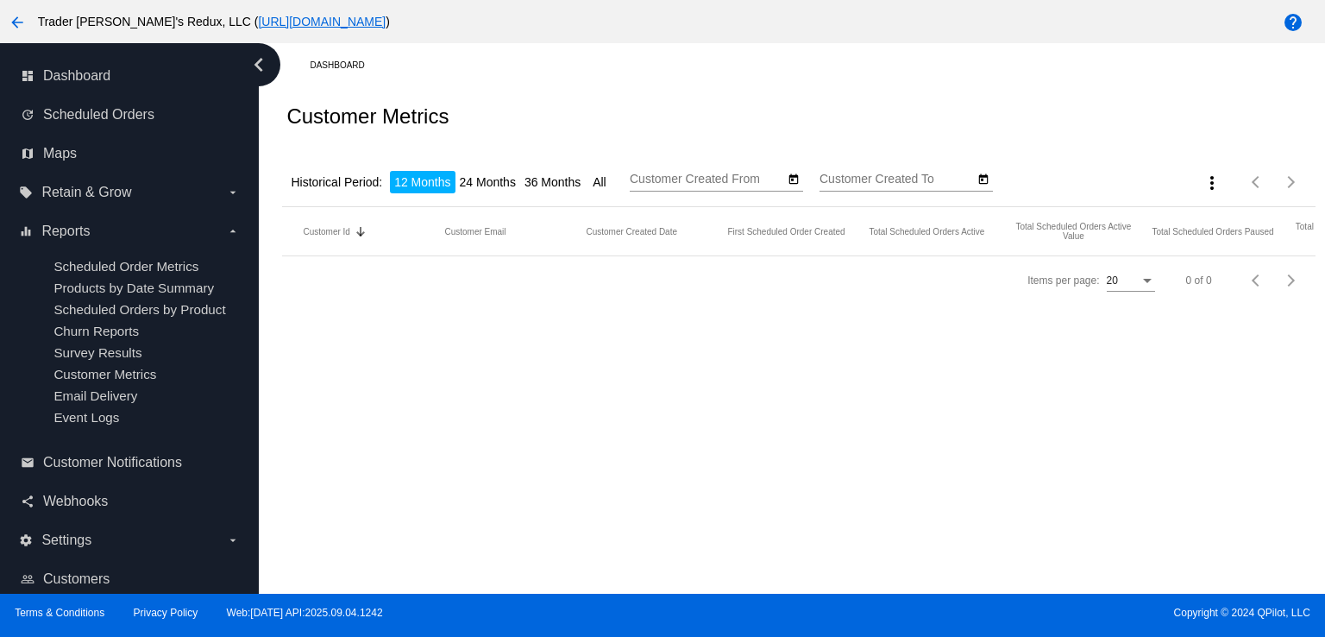
type input "[DATE]"
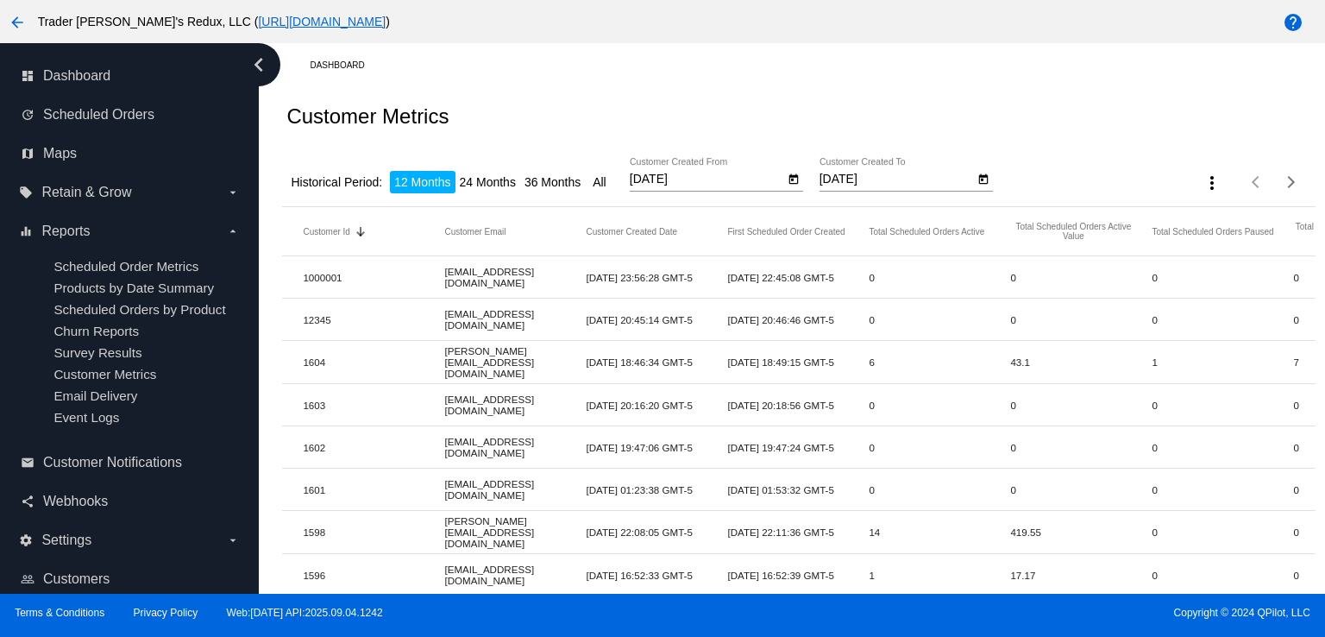
click at [605, 94] on div "Customer Metrics" at bounding box center [798, 116] width 1033 height 59
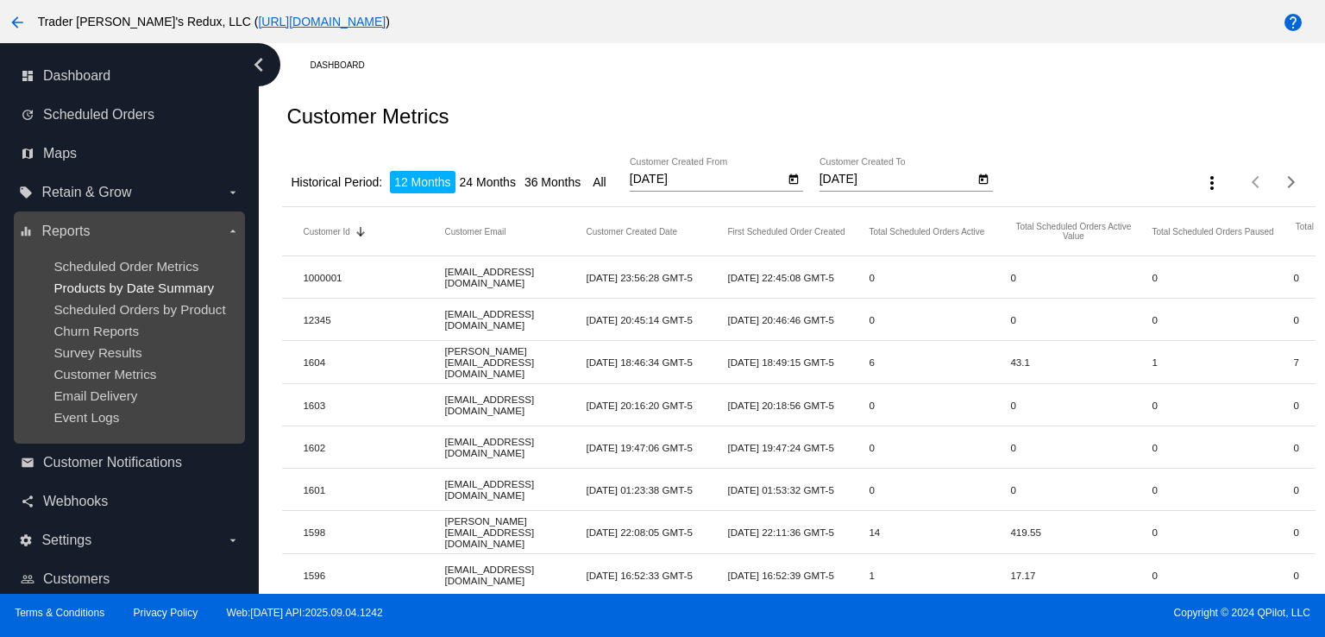
drag, startPoint x: 179, startPoint y: 277, endPoint x: 176, endPoint y: 287, distance: 10.9
click at [177, 286] on ul "Scheduled Order Metrics Products by Date Summary Scheduled Orders by Product Ch…" at bounding box center [129, 341] width 220 height 193
drag, startPoint x: 205, startPoint y: 246, endPoint x: 212, endPoint y: 237, distance: 11.6
click at [210, 241] on div "equalizer Reports arrow_drop_down Scheduled Order Metrics Products by Date Summ…" at bounding box center [129, 327] width 220 height 221
click at [215, 234] on label "equalizer Reports arrow_drop_down" at bounding box center [129, 231] width 220 height 28
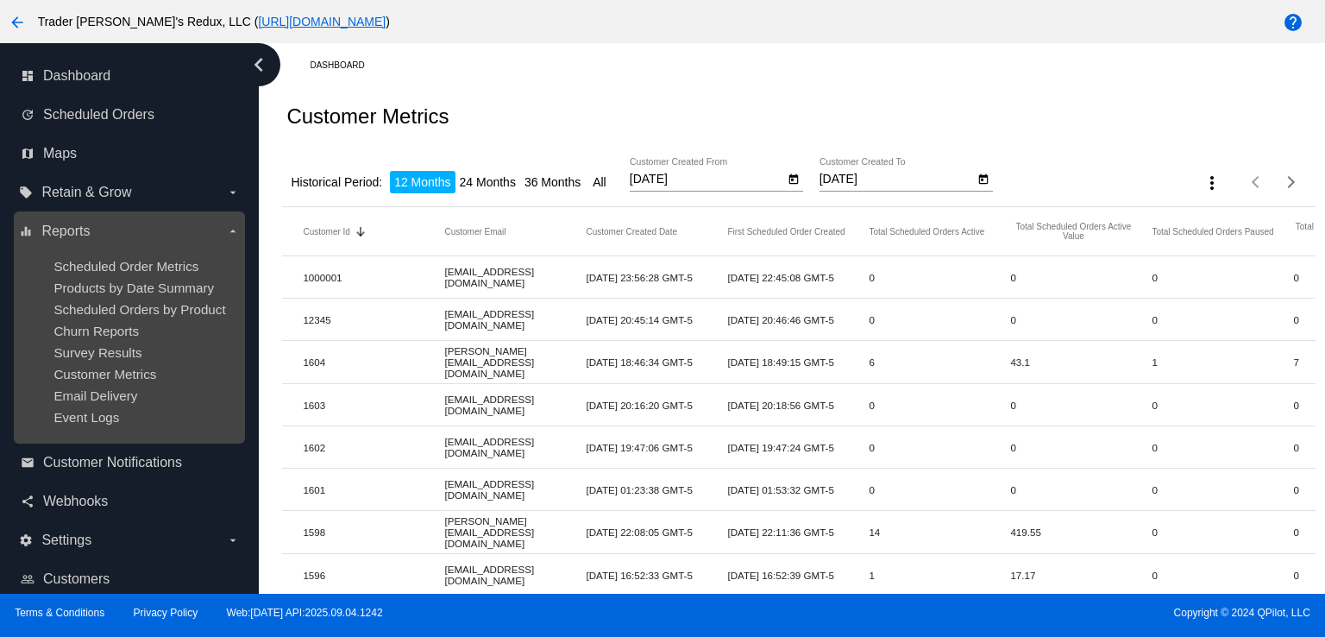
click at [0, 0] on input "equalizer Reports arrow_drop_down" at bounding box center [0, 0] width 0 height 0
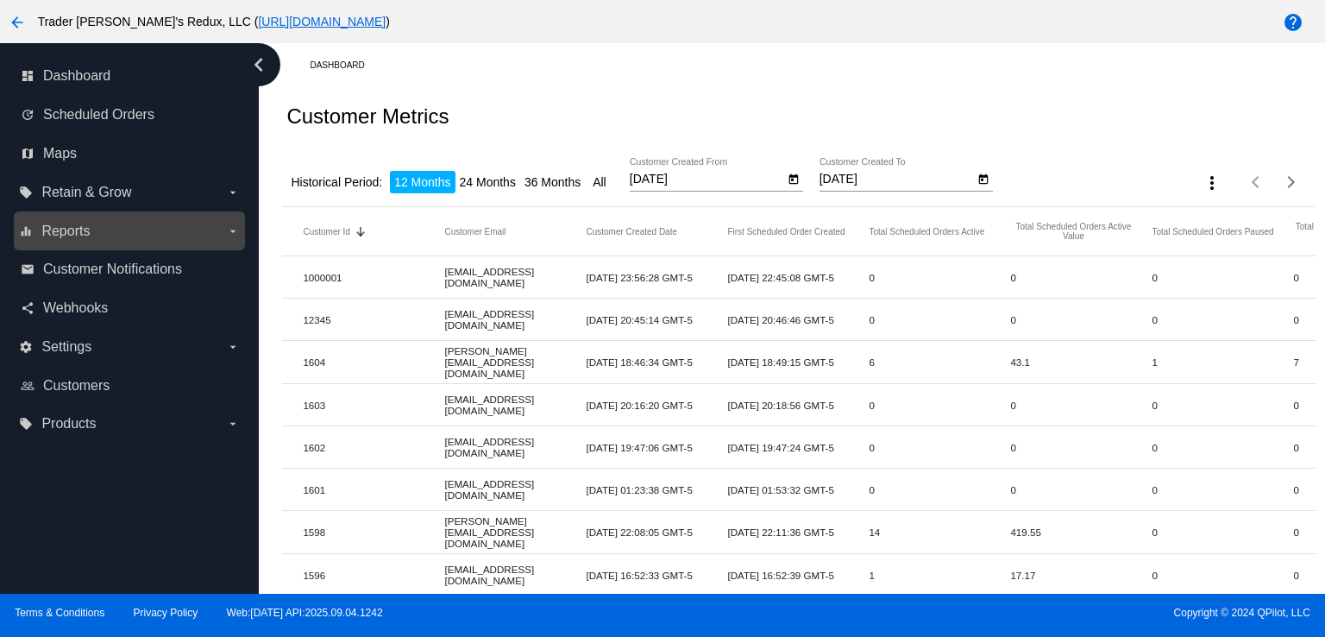
click at [223, 218] on label "equalizer Reports arrow_drop_down" at bounding box center [129, 231] width 220 height 28
click at [0, 0] on input "equalizer Reports arrow_drop_down" at bounding box center [0, 0] width 0 height 0
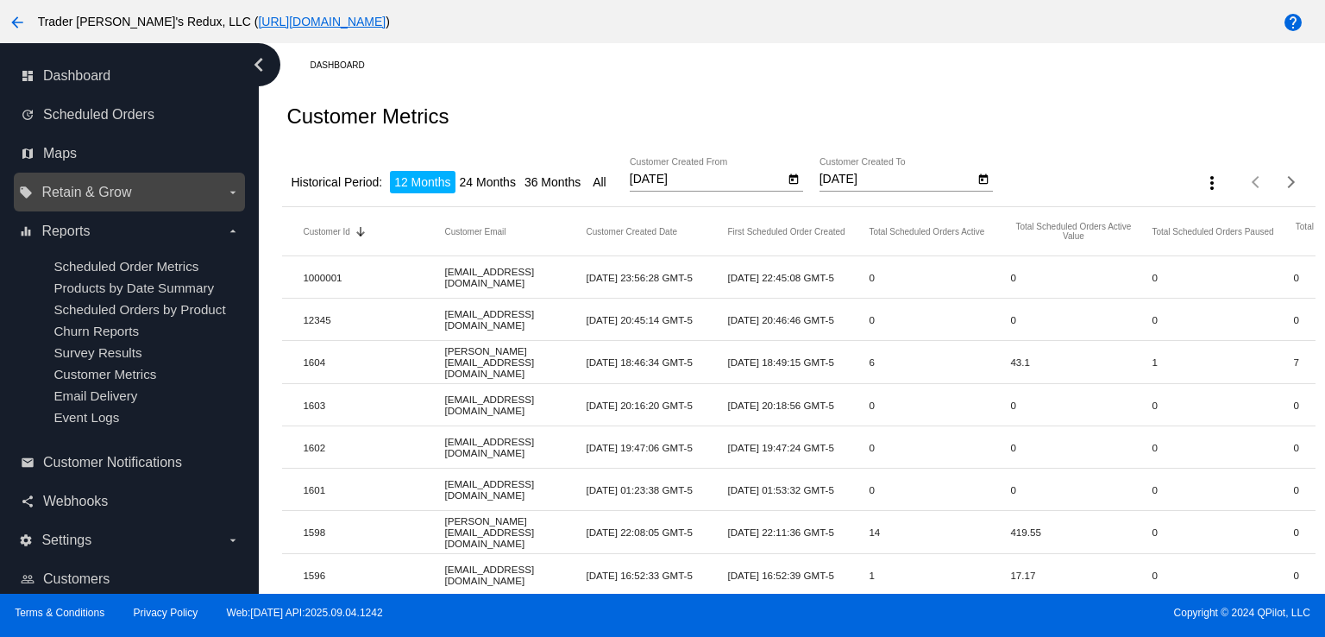
click at [161, 204] on label "local_offer Retain & Grow arrow_drop_down" at bounding box center [129, 193] width 220 height 28
click at [0, 0] on input "local_offer Retain & Grow arrow_drop_down" at bounding box center [0, 0] width 0 height 0
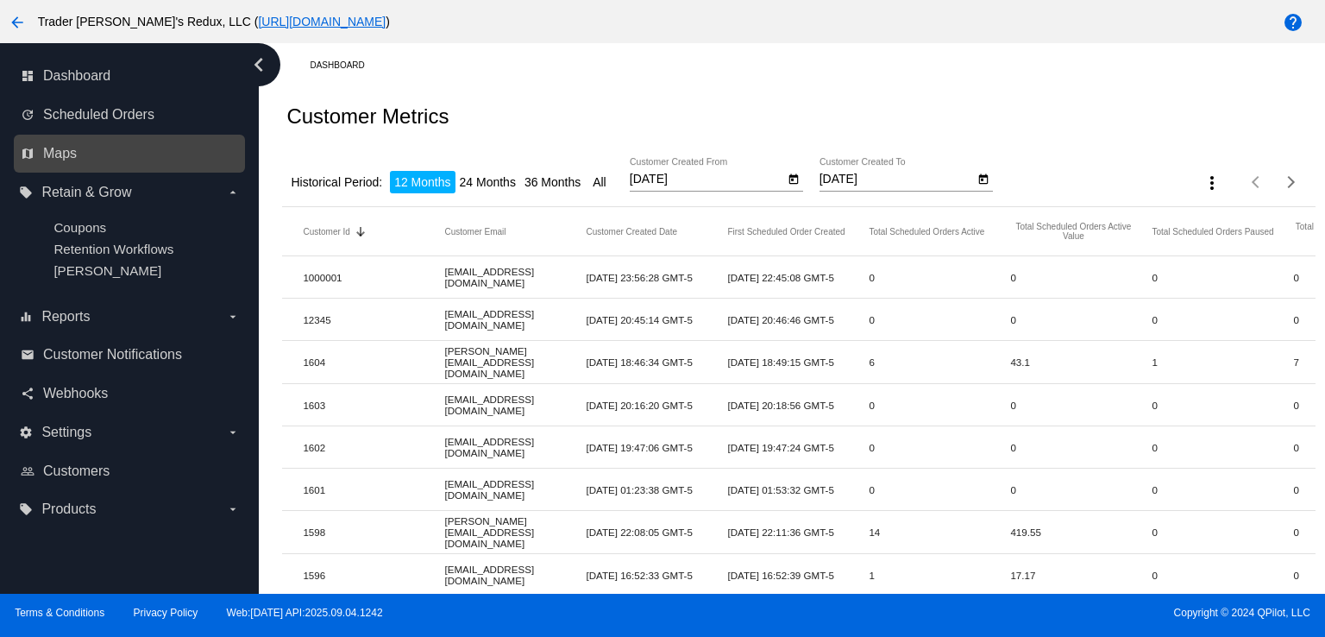
click at [97, 135] on div "map Maps" at bounding box center [129, 154] width 231 height 39
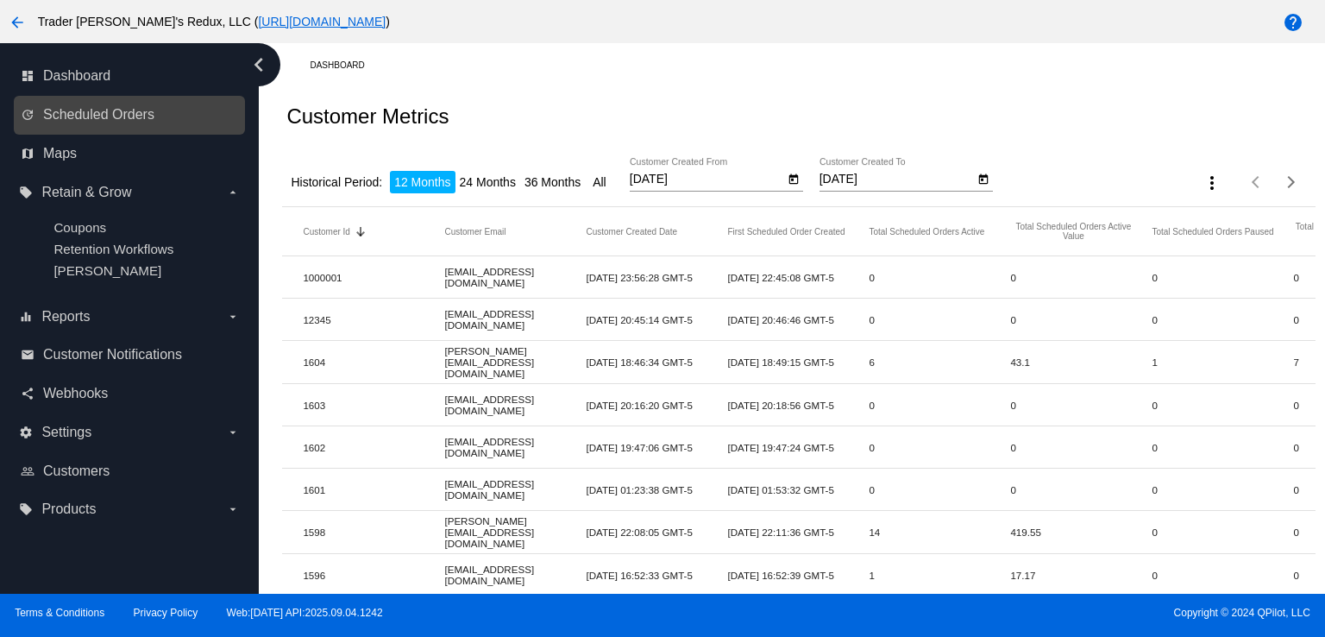
click at [91, 133] on nav "dashboard Dashboard update Scheduled Orders map Maps local_offer Retain & Grow …" at bounding box center [129, 293] width 259 height 500
click at [116, 112] on span "Scheduled Orders" at bounding box center [98, 115] width 111 height 16
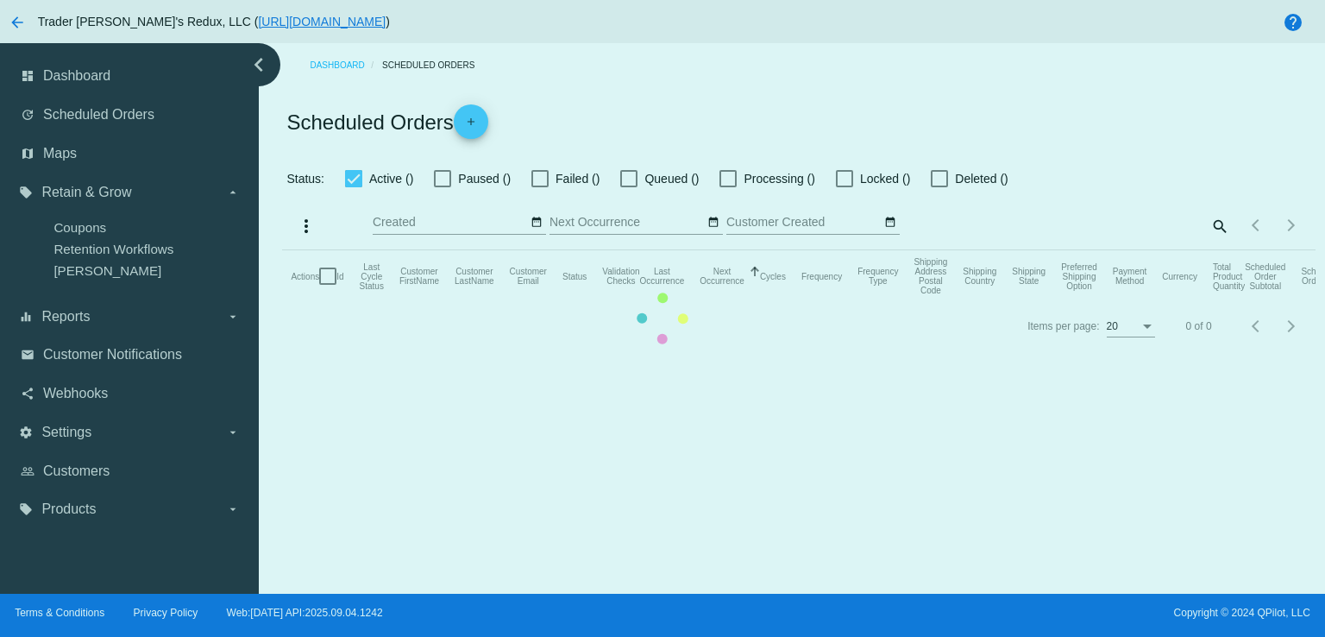
checkbox input "false"
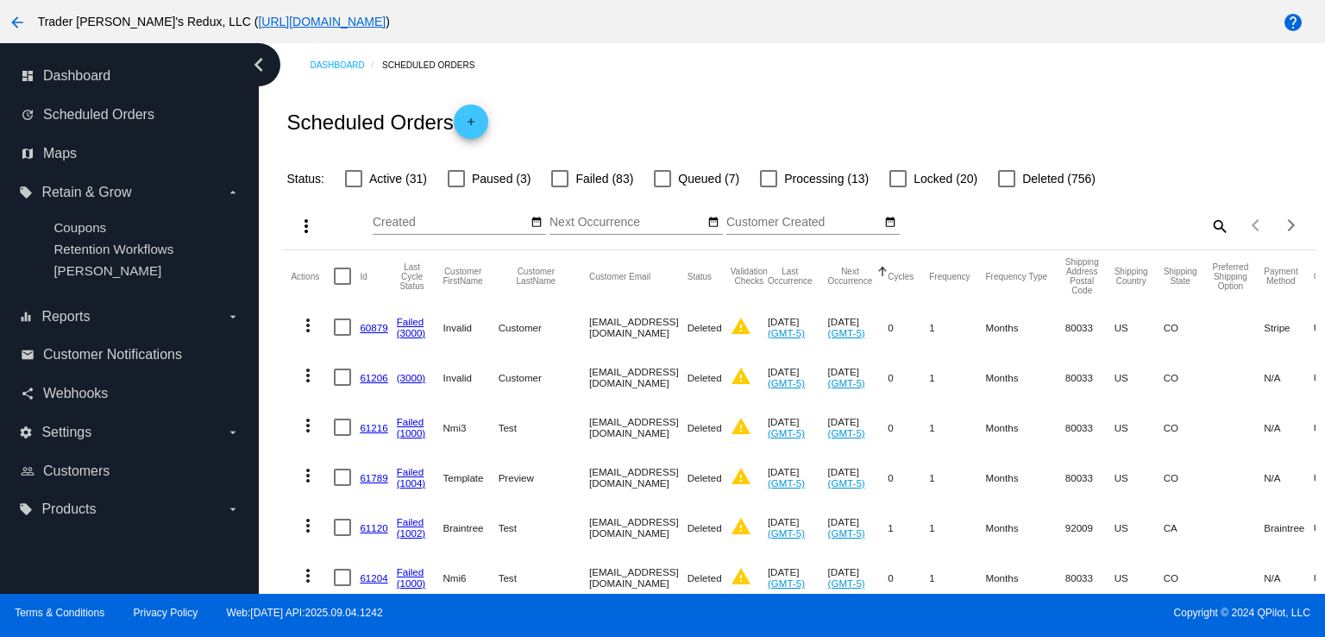
drag, startPoint x: 71, startPoint y: 353, endPoint x: 280, endPoint y: 157, distance: 286.3
click at [71, 356] on span "Customer Notifications" at bounding box center [112, 355] width 139 height 16
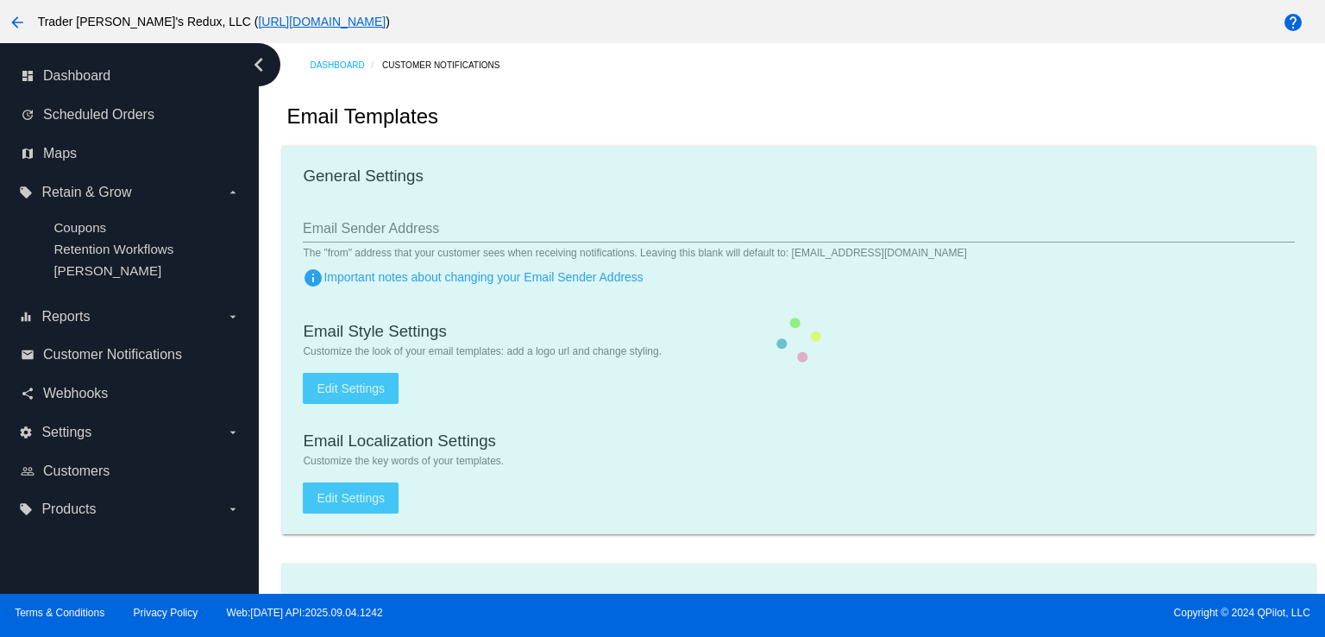
checkbox input "true"
type input "1"
checkbox input "true"
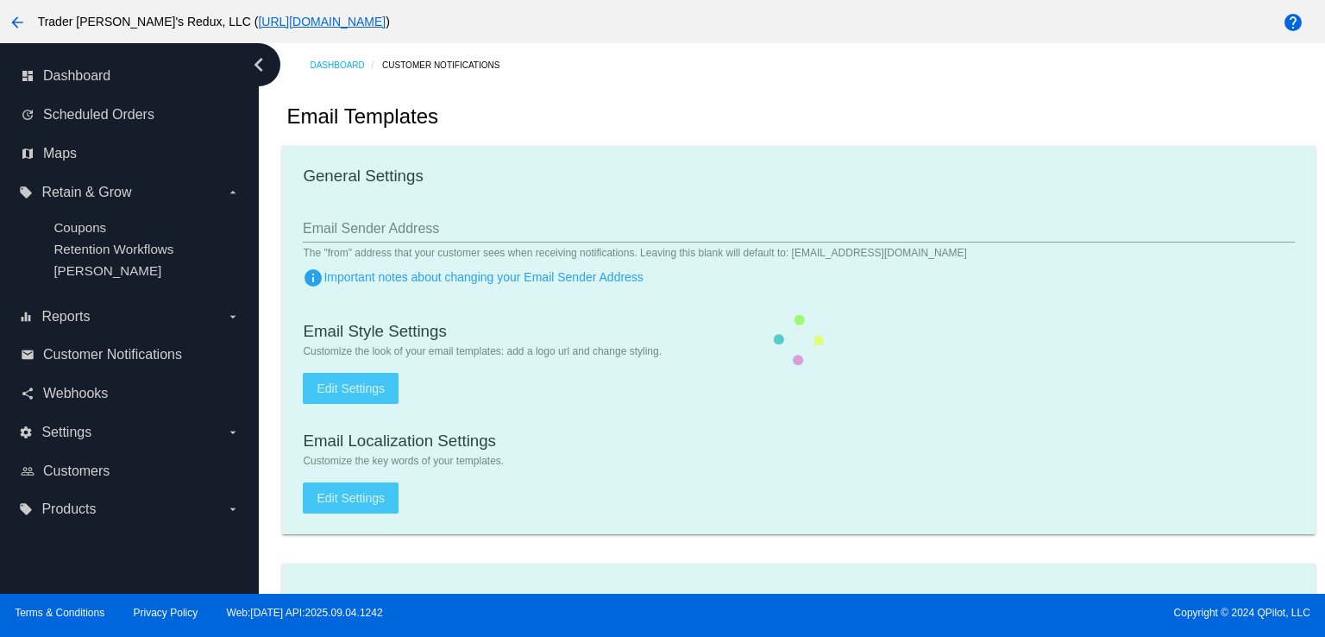
checkbox input "true"
type input "[EMAIL_ADDRESS][DOMAIN_NAME]"
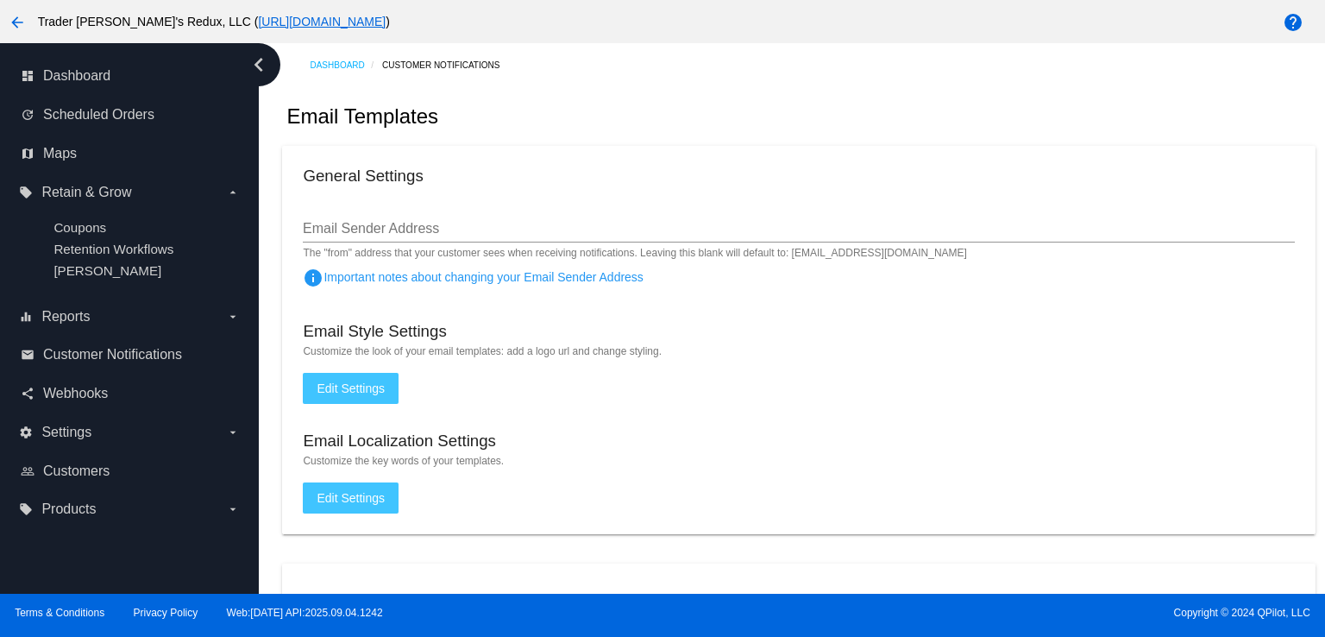
drag, startPoint x: 504, startPoint y: 104, endPoint x: 271, endPoint y: 72, distance: 235.3
click at [442, 92] on div "Email Templates" at bounding box center [798, 116] width 1033 height 59
click at [98, 87] on link "dashboard Dashboard" at bounding box center [130, 76] width 219 height 28
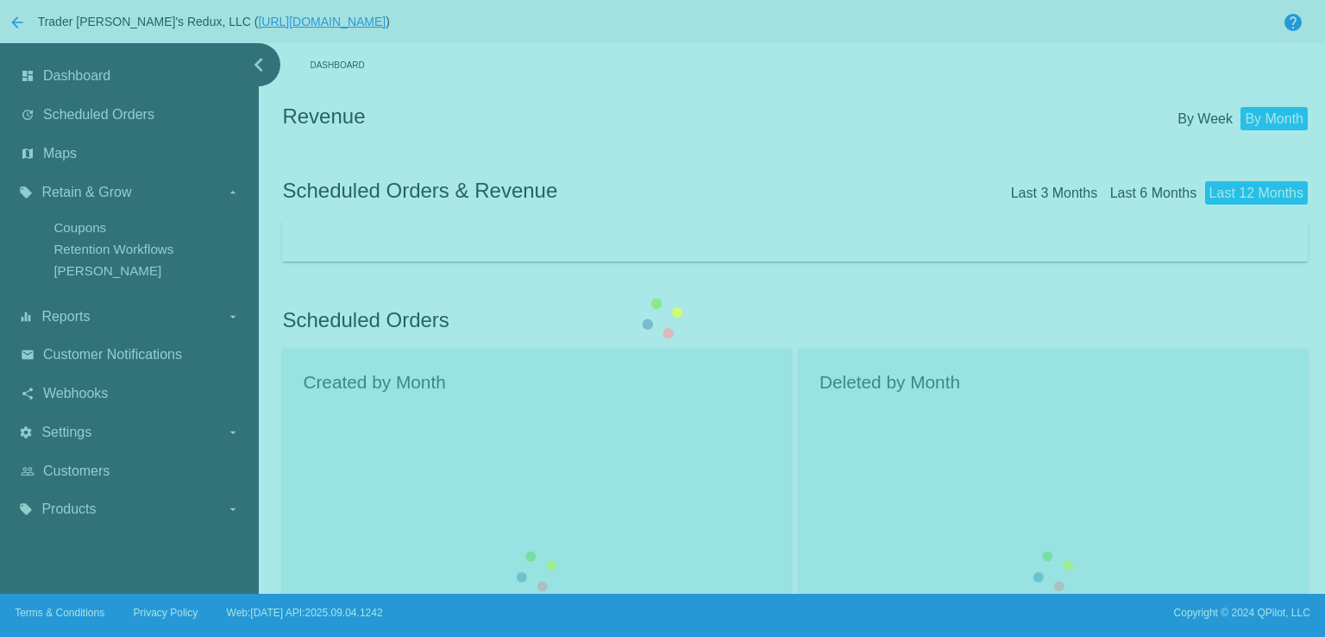
drag, startPoint x: 132, startPoint y: 119, endPoint x: 245, endPoint y: 145, distance: 116.0
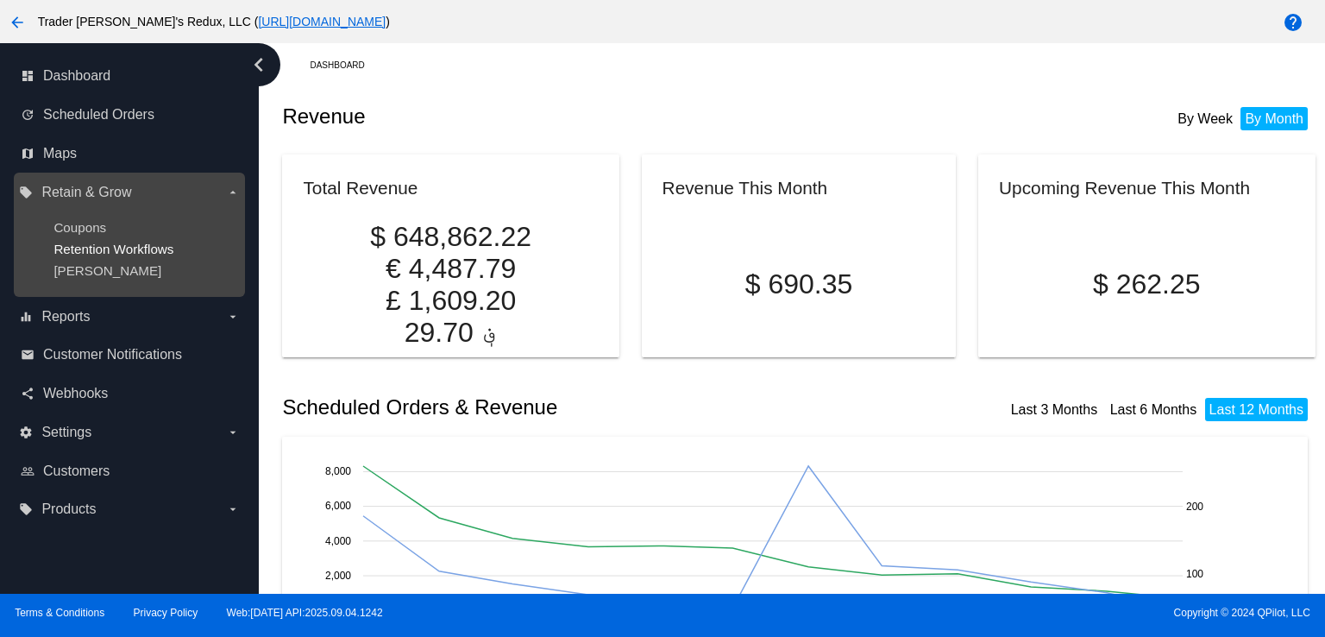
click at [152, 243] on span "Retention Workflows" at bounding box center [113, 249] width 120 height 15
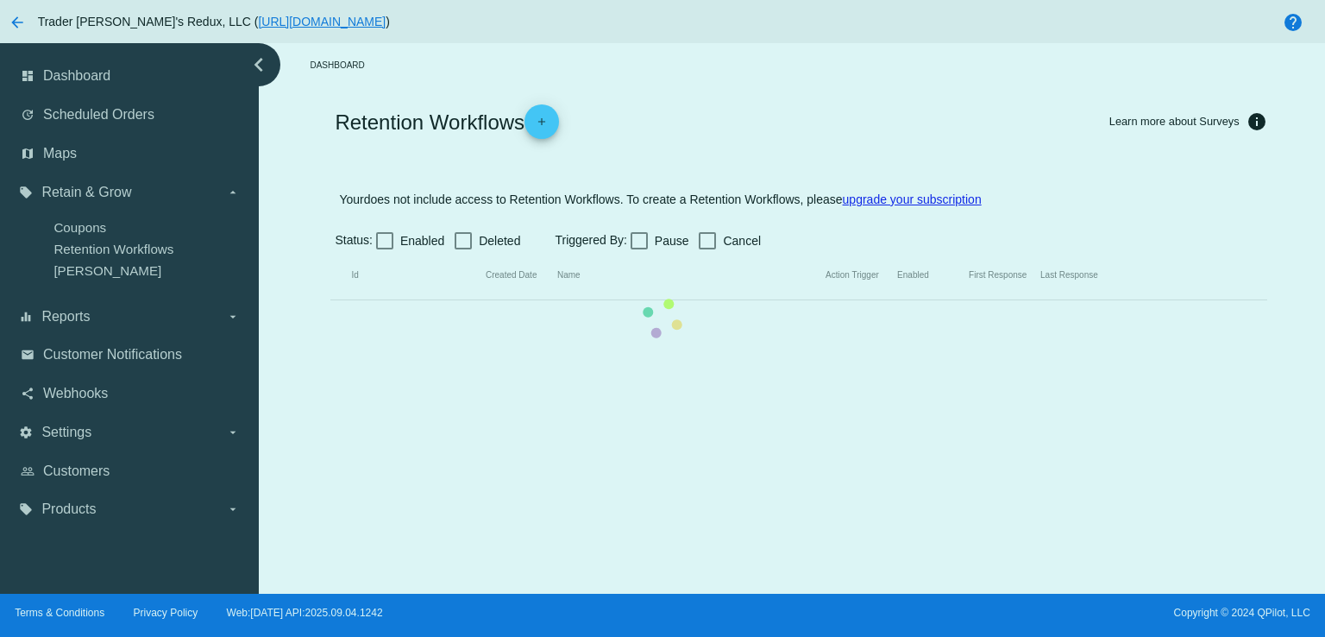
click at [330, 251] on mat-table "Id Created Date Name Action Trigger Enabled First Response Last Response" at bounding box center [798, 275] width 936 height 49
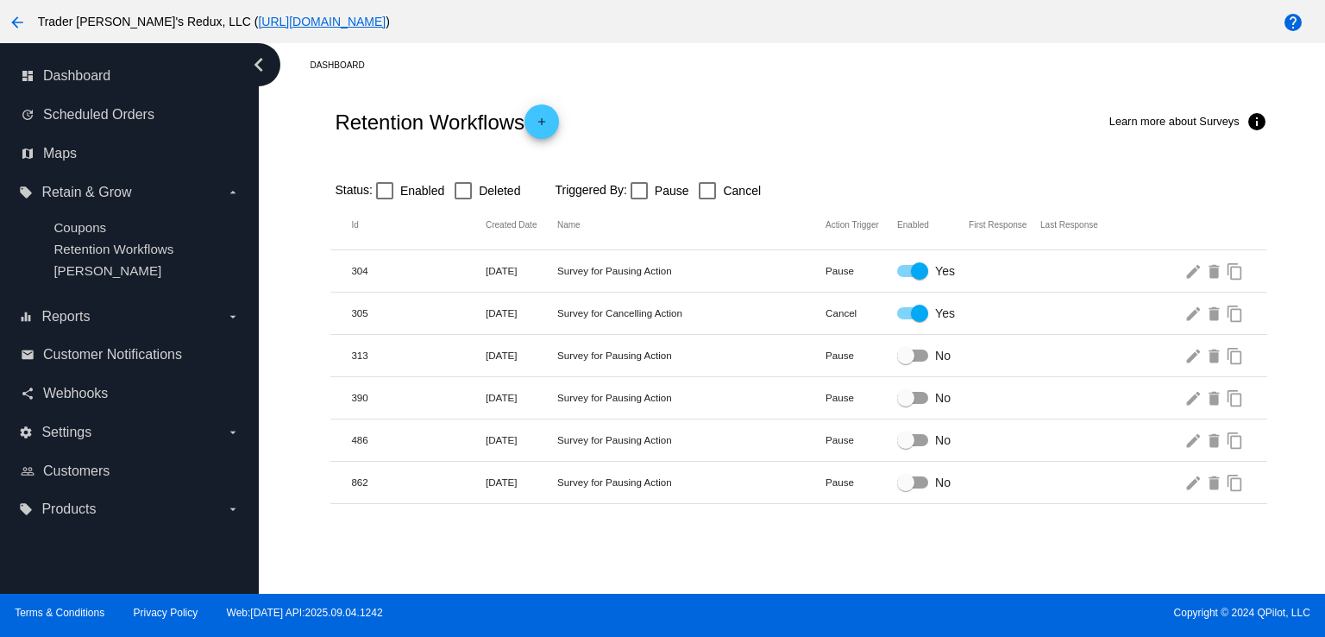
drag, startPoint x: 491, startPoint y: 90, endPoint x: 263, endPoint y: 135, distance: 232.4
click at [469, 99] on div "Retention Workflows add Learn more about Surveys info" at bounding box center [798, 121] width 936 height 69
click at [93, 104] on link "update Scheduled Orders" at bounding box center [130, 115] width 219 height 28
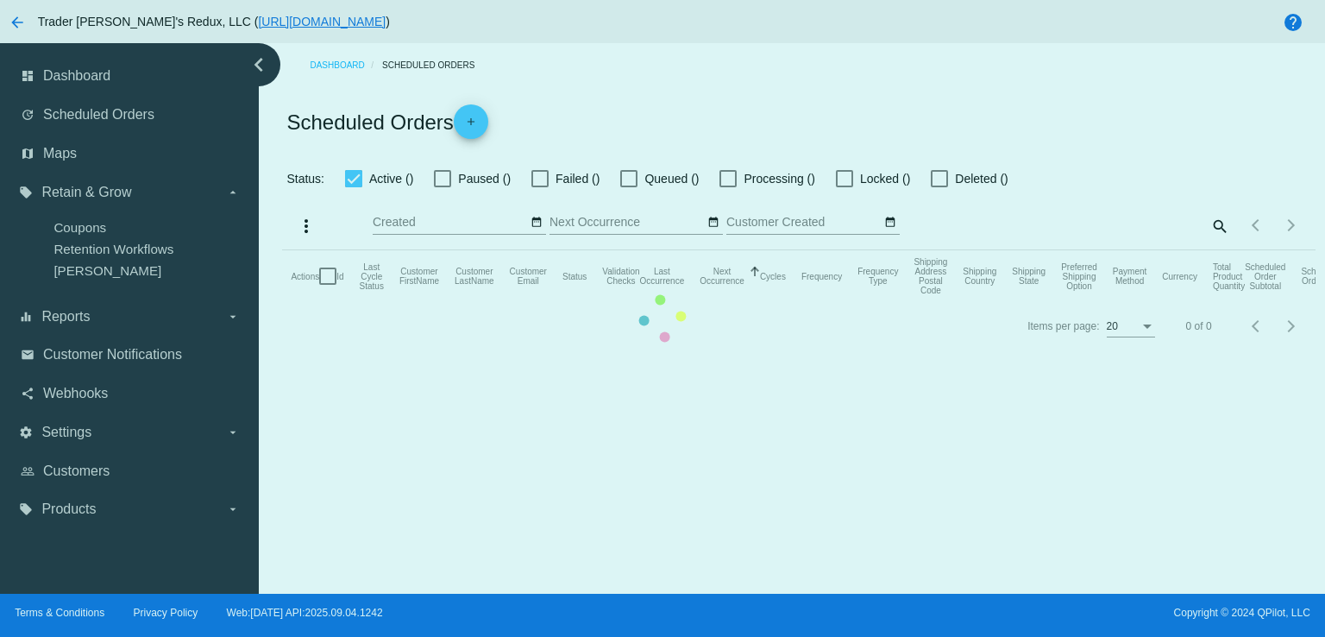
checkbox input "false"
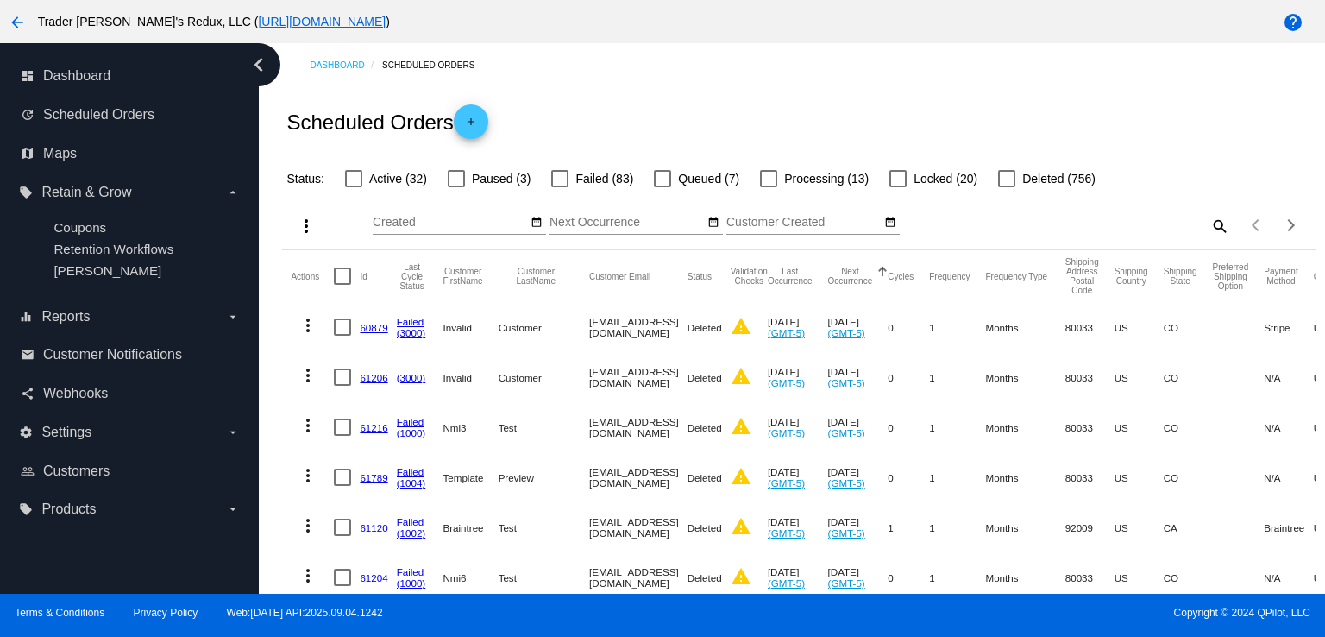
click at [645, 120] on div "Scheduled Orders add" at bounding box center [798, 121] width 1033 height 69
drag, startPoint x: 708, startPoint y: 101, endPoint x: 642, endPoint y: 54, distance: 81.2
click at [708, 101] on div "Scheduled Orders add" at bounding box center [798, 121] width 1033 height 69
